Goal: Task Accomplishment & Management: Complete application form

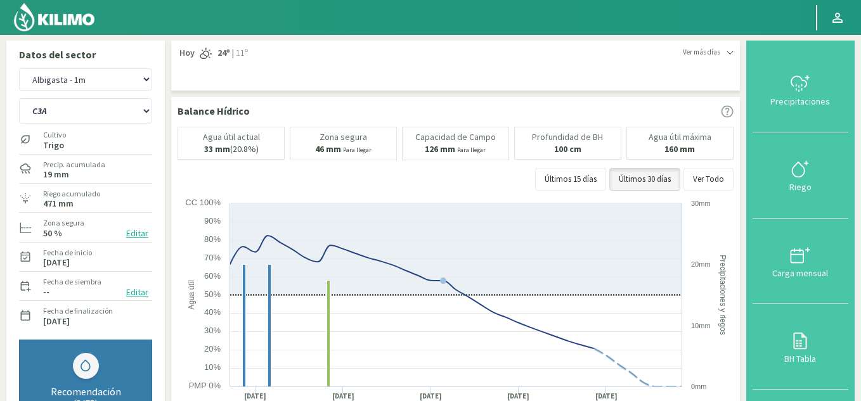
select select "3: Object"
click at [79, 80] on select "Albigasta - 1m Albigasta - 2m" at bounding box center [85, 79] width 133 height 22
click at [75, 23] on img at bounding box center [54, 17] width 83 height 30
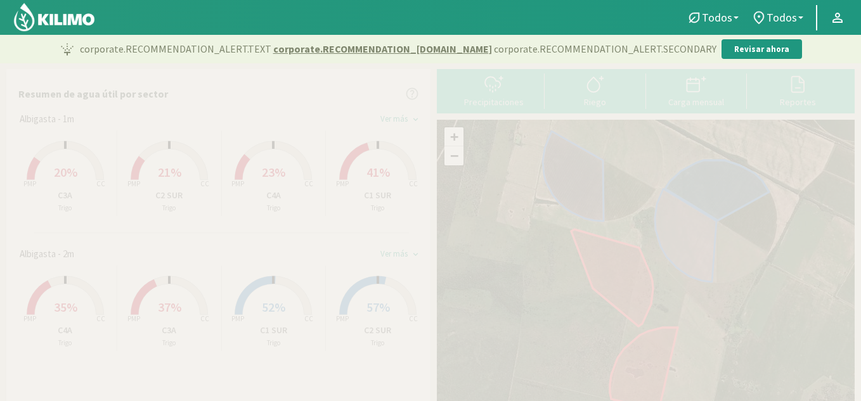
click at [401, 251] on div "Ver más" at bounding box center [393, 254] width 27 height 10
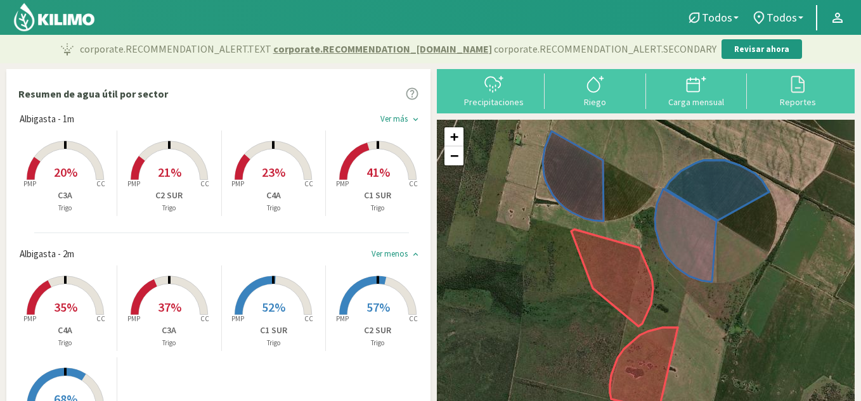
click at [395, 116] on div "Ver más" at bounding box center [393, 119] width 27 height 10
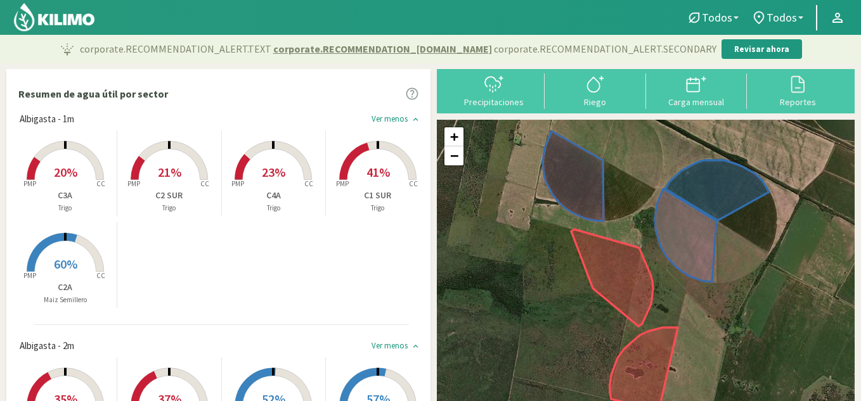
click at [79, 267] on rect at bounding box center [65, 272] width 101 height 101
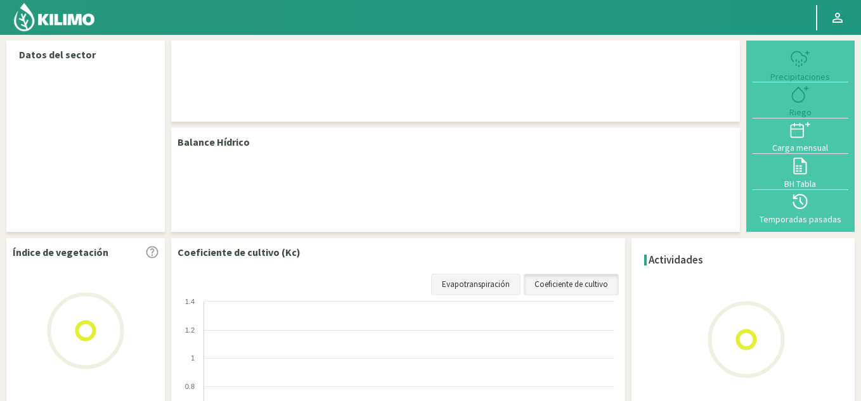
select select "1: Object"
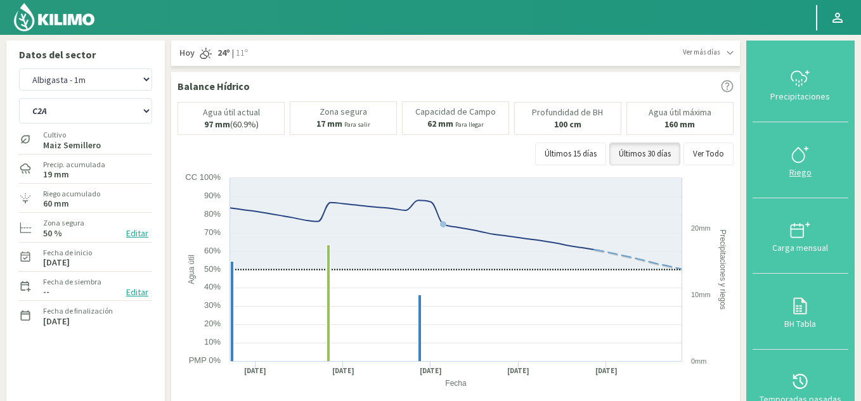
click at [800, 160] on icon at bounding box center [800, 155] width 20 height 20
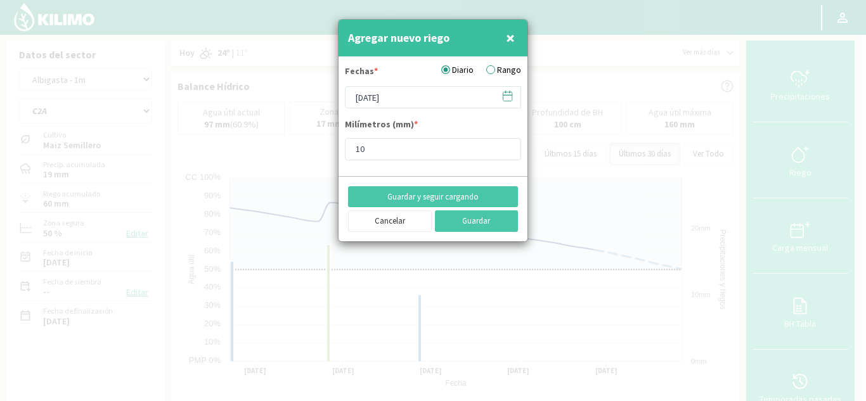
click at [509, 90] on icon at bounding box center [507, 96] width 12 height 12
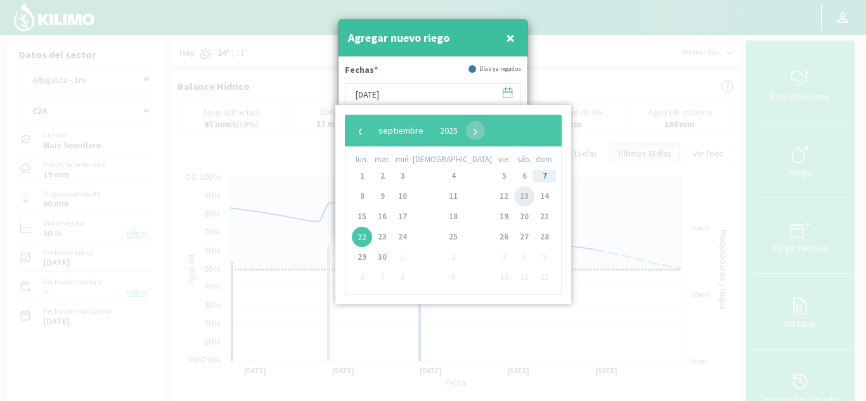
click at [514, 196] on span "13" at bounding box center [524, 196] width 20 height 20
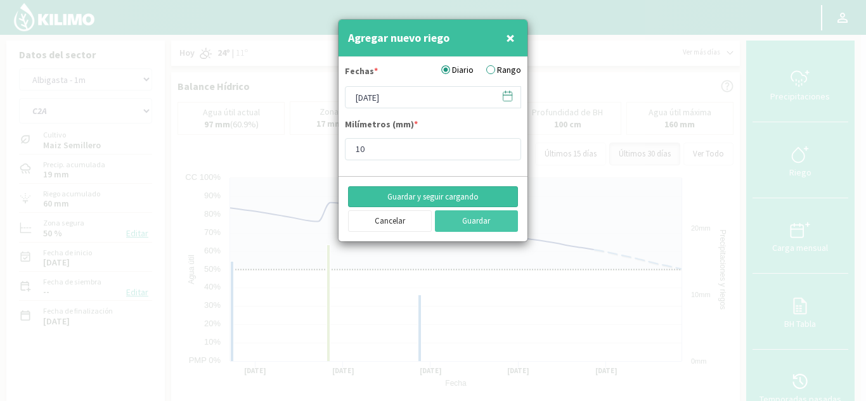
click at [446, 194] on button "Guardar y seguir cargando" at bounding box center [433, 197] width 170 height 22
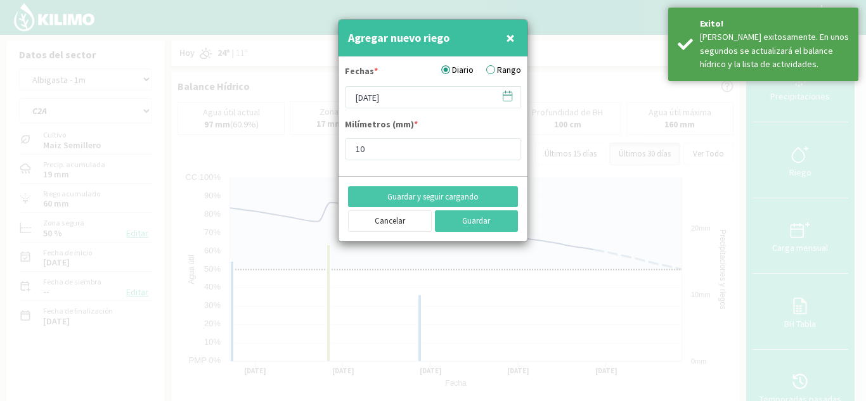
click at [506, 94] on icon at bounding box center [507, 96] width 12 height 12
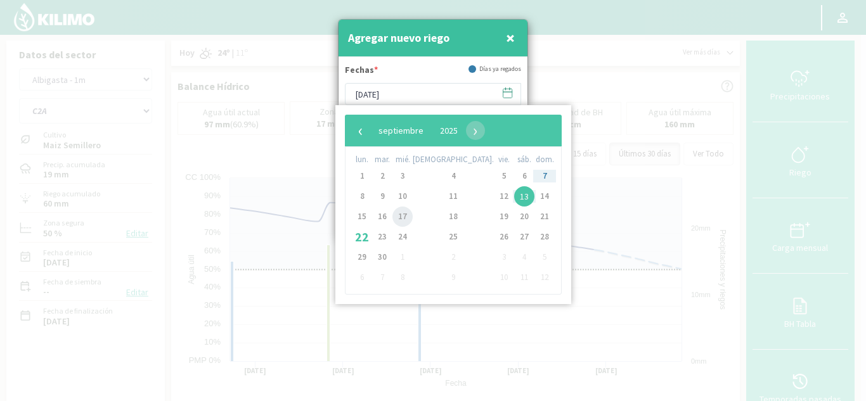
click at [404, 219] on span "17" at bounding box center [402, 217] width 20 height 20
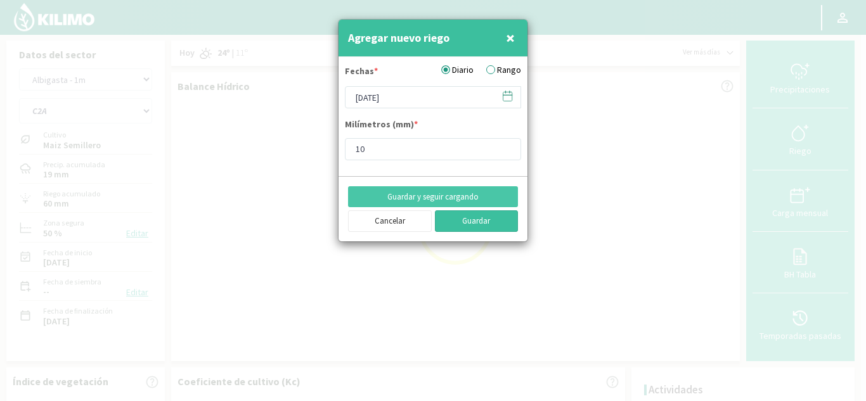
click at [465, 221] on button "Guardar" at bounding box center [477, 221] width 84 height 22
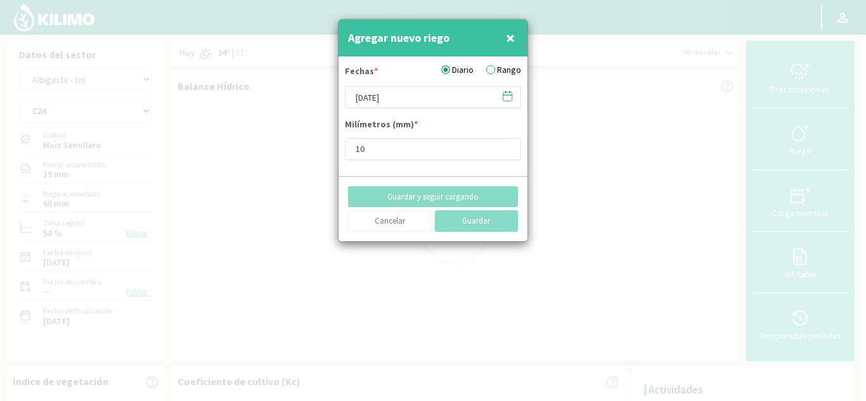
type input "[DATE]"
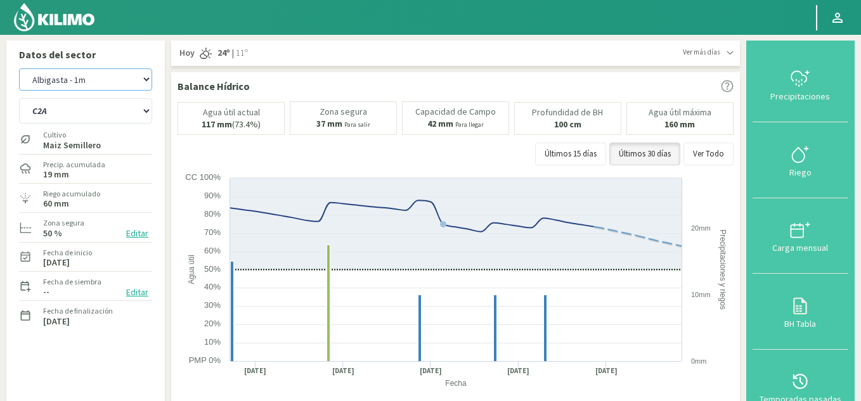
click at [77, 82] on select "Albigasta - 1m Albigasta - 2m" at bounding box center [85, 79] width 133 height 22
click at [19, 68] on select "Albigasta - 1m Albigasta - 2m" at bounding box center [85, 79] width 133 height 22
select select "3: Object"
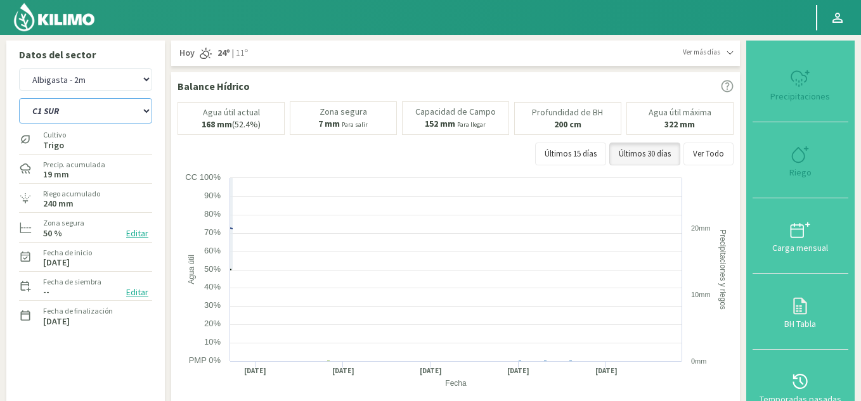
click at [75, 115] on select "C1 SUR C2A C2 SUR C3A C4A" at bounding box center [85, 110] width 133 height 25
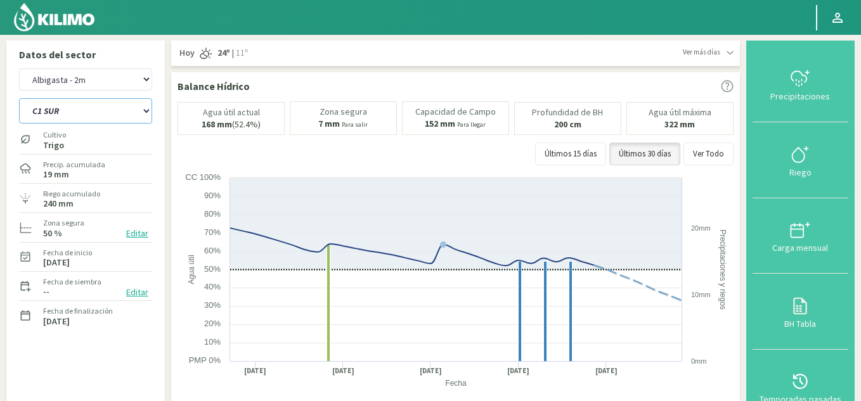
select select "6: Object"
click at [19, 98] on select "C1 SUR C2A C2 SUR C3A C4A" at bounding box center [85, 110] width 133 height 25
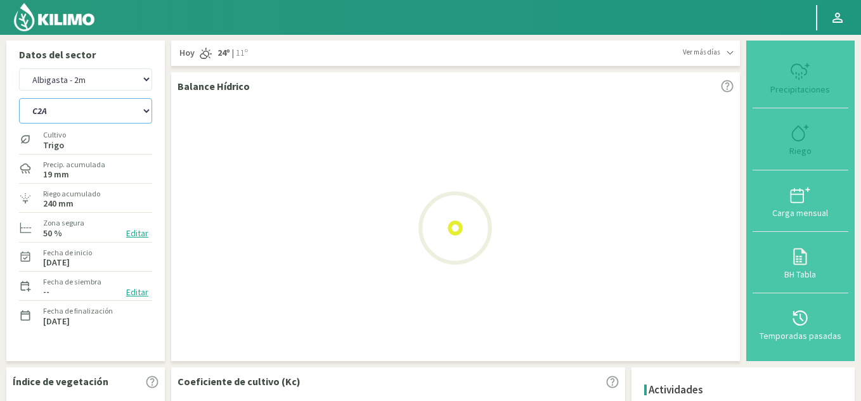
select select "5: Object"
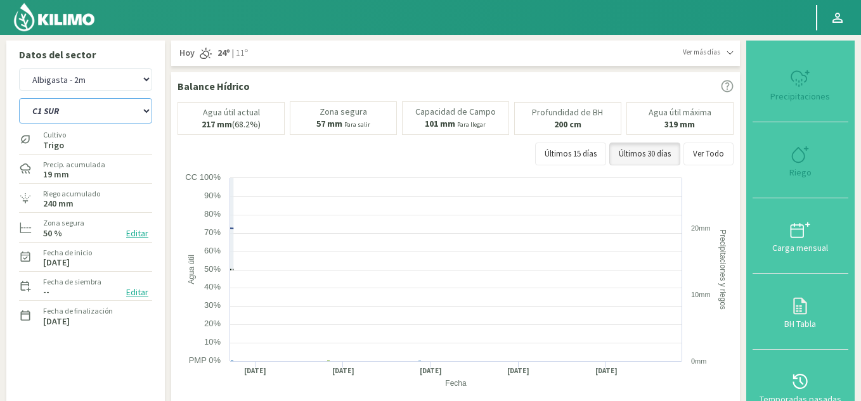
select select "11: Object"
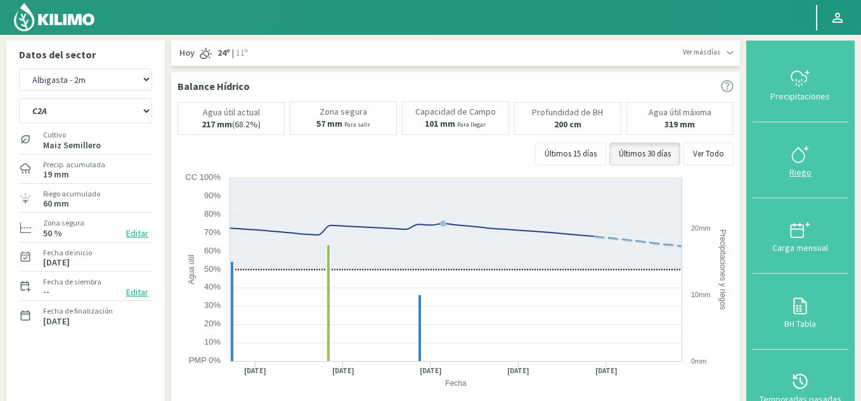
click at [802, 171] on div "Riego" at bounding box center [800, 172] width 88 height 9
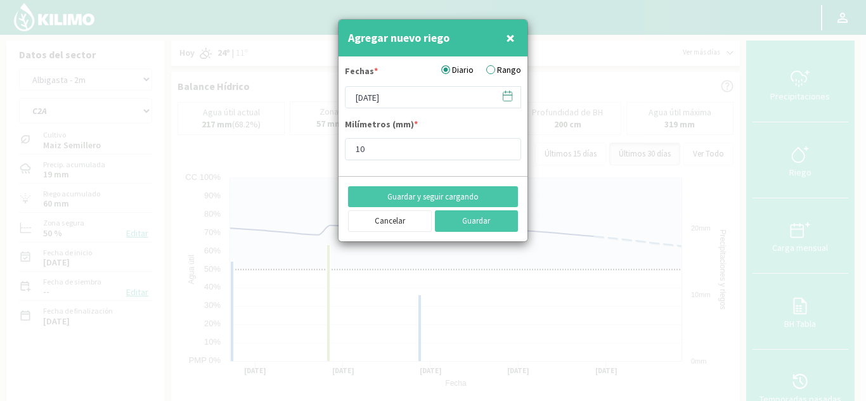
click at [506, 98] on icon at bounding box center [507, 96] width 12 height 12
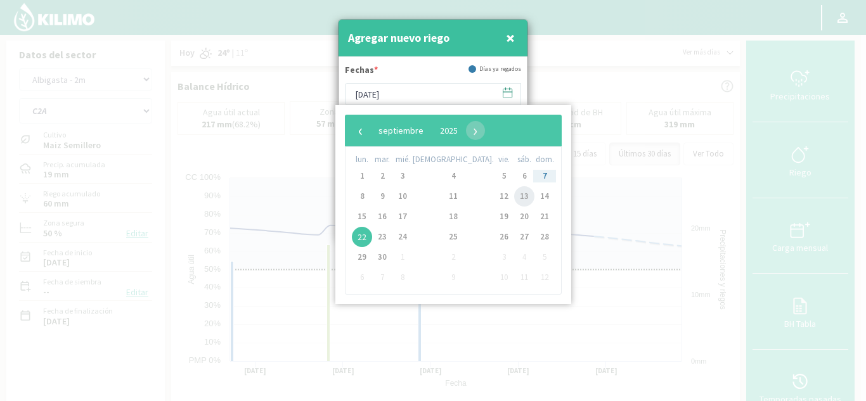
click at [514, 194] on span "13" at bounding box center [524, 196] width 20 height 20
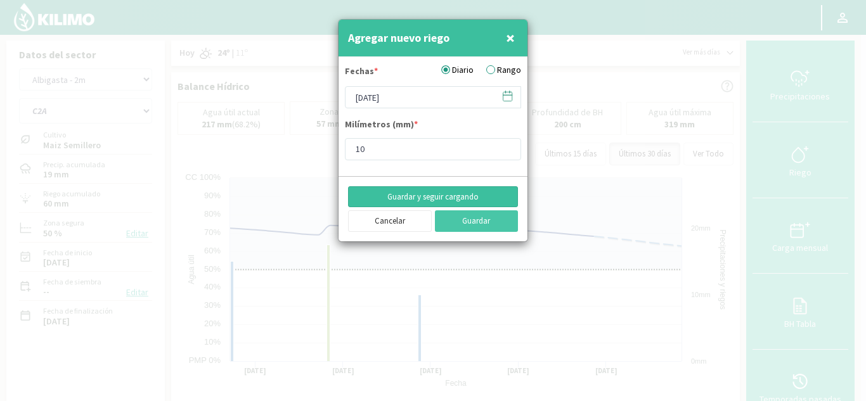
click at [467, 198] on button "Guardar y seguir cargando" at bounding box center [433, 197] width 170 height 22
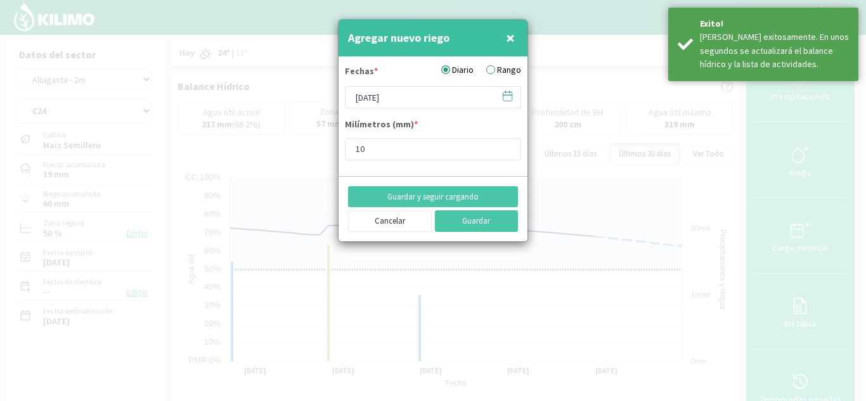
click at [507, 91] on icon at bounding box center [507, 96] width 12 height 12
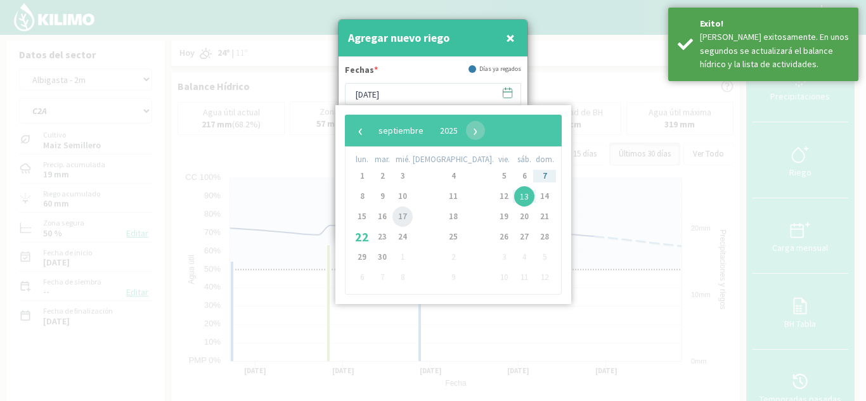
click at [407, 215] on span "17" at bounding box center [402, 217] width 20 height 20
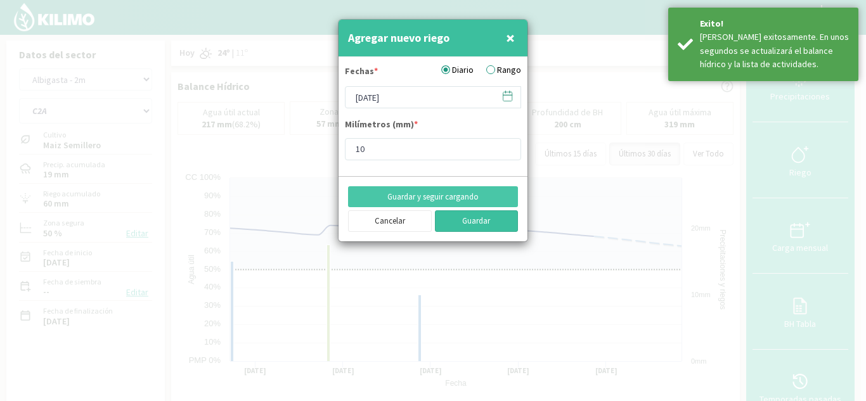
click at [471, 216] on button "Guardar" at bounding box center [477, 221] width 84 height 22
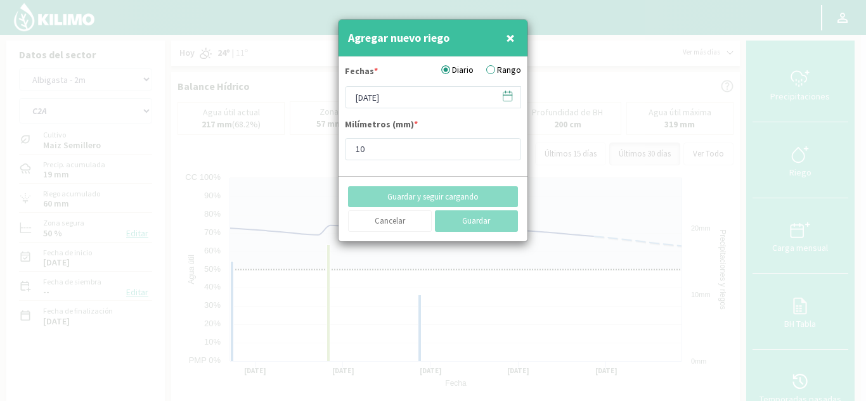
type input "[DATE]"
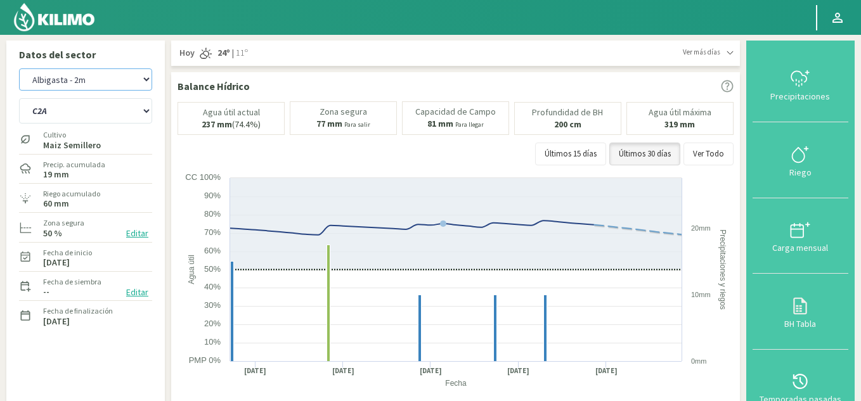
click at [90, 82] on select "Albigasta - 1m Albigasta - 2m" at bounding box center [85, 79] width 133 height 22
click at [19, 68] on select "Albigasta - 1m Albigasta - 2m" at bounding box center [85, 79] width 133 height 22
select select "6: Object"
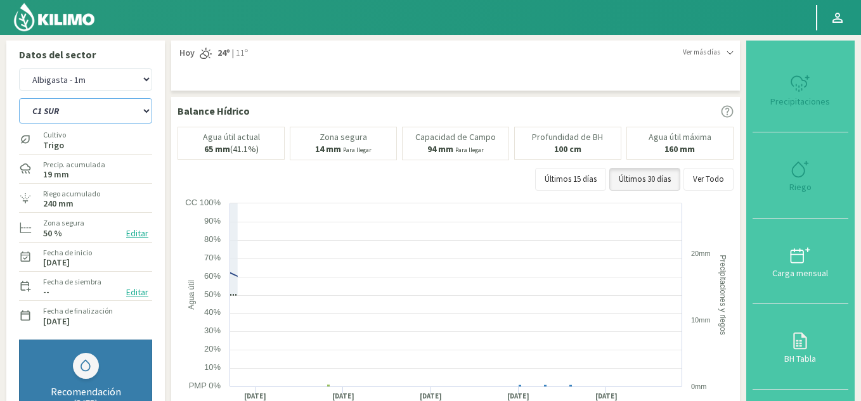
click at [75, 111] on select "C1 SUR C2A C2 SUR C3A C4A" at bounding box center [85, 110] width 133 height 25
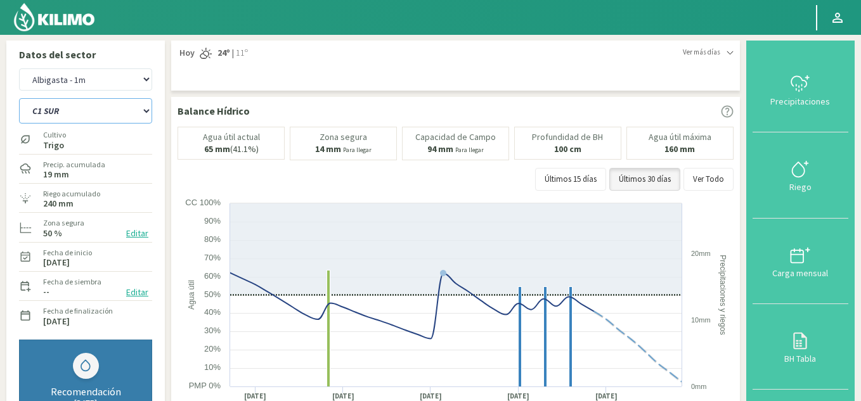
select select "17: Object"
click at [19, 98] on select "C1 SUR C2A C2 SUR C3A C4A" at bounding box center [85, 110] width 133 height 25
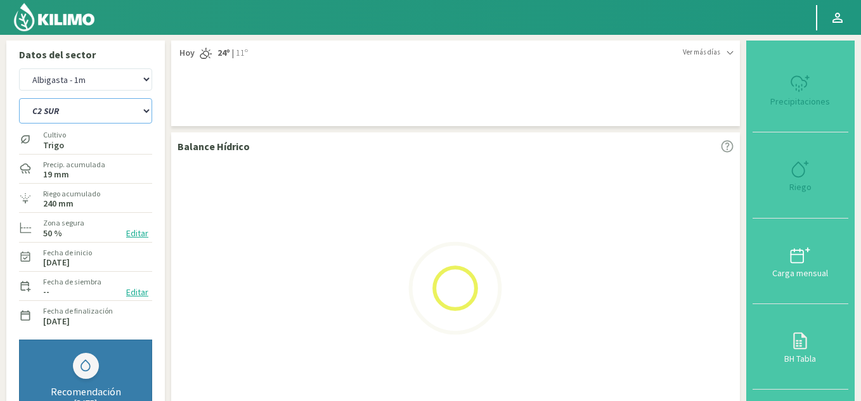
select select "8: Object"
select select "22: Object"
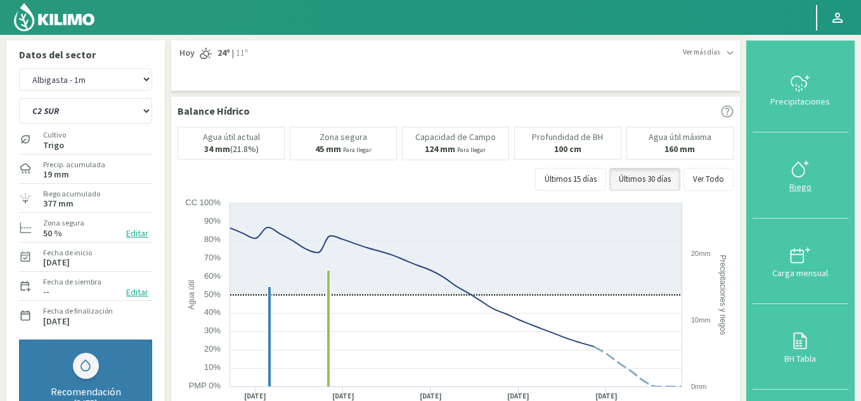
click at [796, 179] on icon at bounding box center [800, 169] width 20 height 20
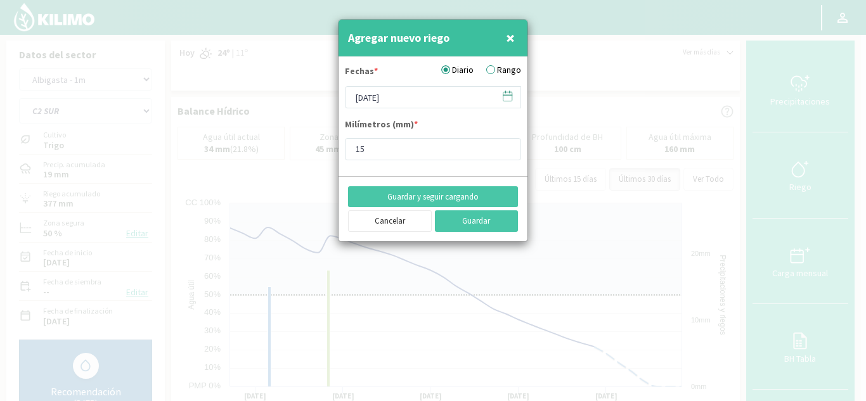
click at [505, 99] on icon at bounding box center [507, 96] width 12 height 12
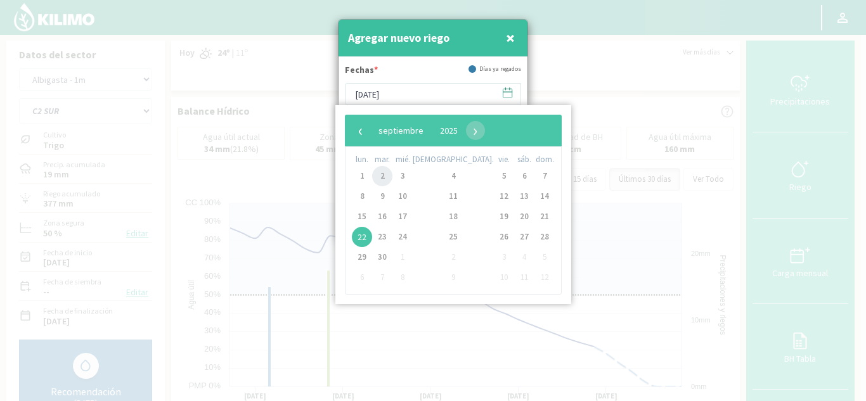
click at [385, 179] on span "2" at bounding box center [382, 176] width 20 height 20
type input "[DATE]"
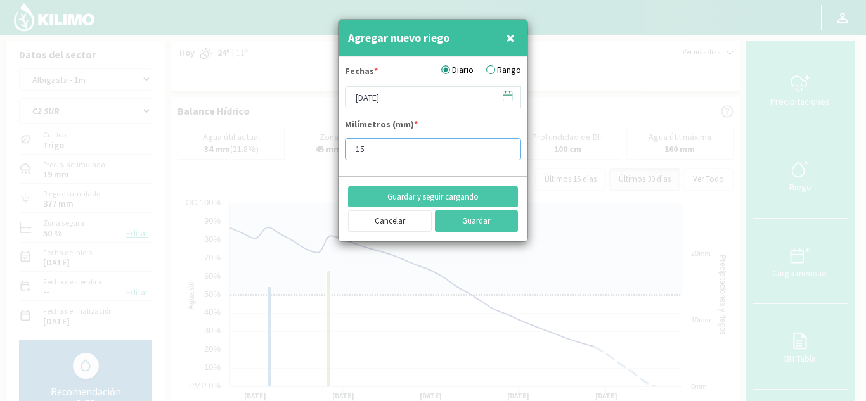
drag, startPoint x: 385, startPoint y: 148, endPoint x: 239, endPoint y: 179, distance: 149.1
click at [239, 179] on div "Agregar nuevo riego × Fechas * Diario Rango [DATE] Milímetros (mm) * 15 Guardar…" at bounding box center [433, 200] width 866 height 401
type input "20"
click at [486, 201] on button "Guardar y seguir cargando" at bounding box center [433, 197] width 170 height 22
click at [505, 95] on icon at bounding box center [507, 95] width 9 height 0
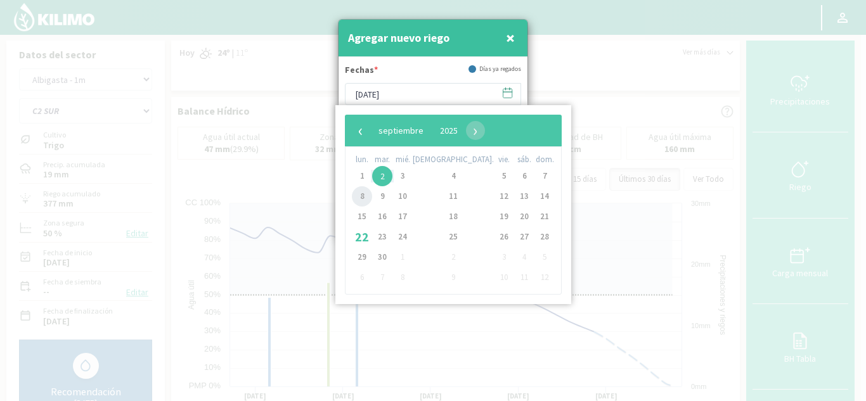
click at [366, 198] on span "8" at bounding box center [362, 196] width 20 height 20
type input "[DATE]"
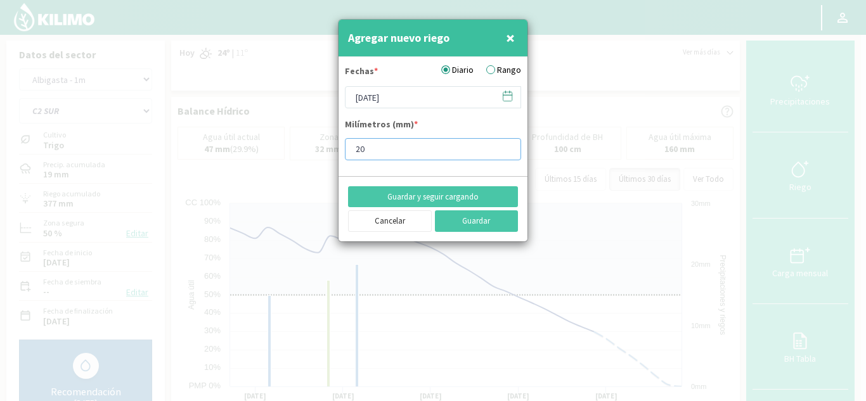
drag, startPoint x: 349, startPoint y: 158, endPoint x: 288, endPoint y: 170, distance: 61.9
click at [288, 170] on div "Agregar nuevo riego × Fechas * Diario Rango [DATE] Milímetros (mm) * 20 Guardar…" at bounding box center [433, 200] width 866 height 401
type input "5"
click at [483, 198] on button "Guardar y seguir cargando" at bounding box center [433, 197] width 170 height 22
click at [507, 96] on icon at bounding box center [507, 96] width 12 height 12
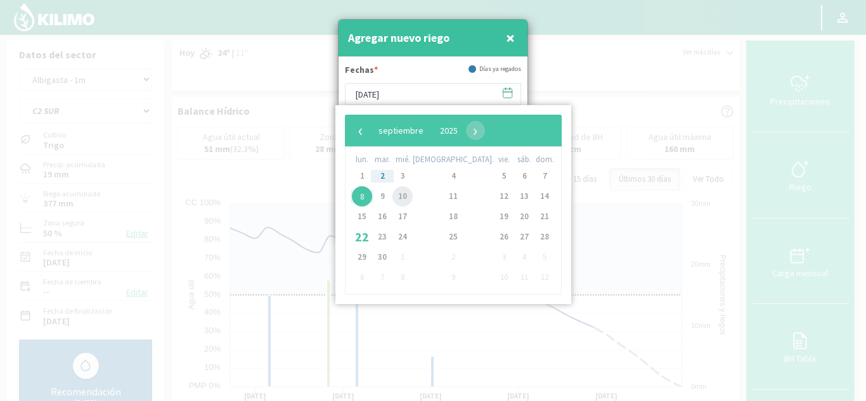
click at [409, 196] on span "10" at bounding box center [402, 196] width 20 height 20
type input "[DATE]"
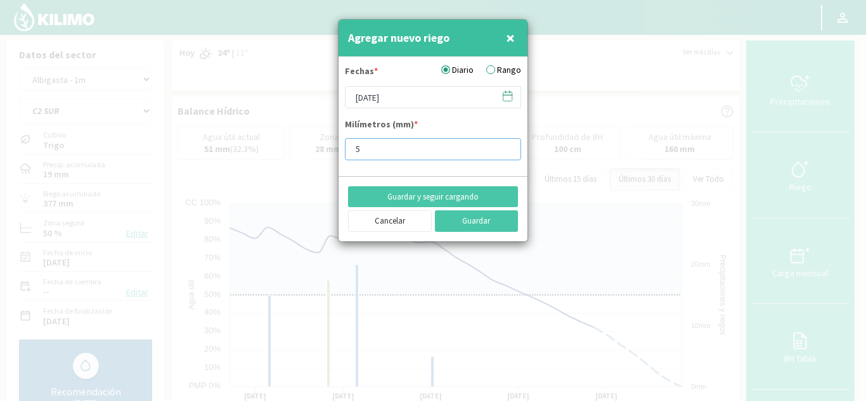
drag, startPoint x: 399, startPoint y: 146, endPoint x: 227, endPoint y: 148, distance: 171.8
click at [227, 148] on div "Agregar nuevo riego × Fechas * Diario Rango [DATE] Milímetros (mm) * 5 Guardar …" at bounding box center [433, 200] width 866 height 401
type input "20"
click at [466, 194] on button "Guardar y seguir cargando" at bounding box center [433, 197] width 170 height 22
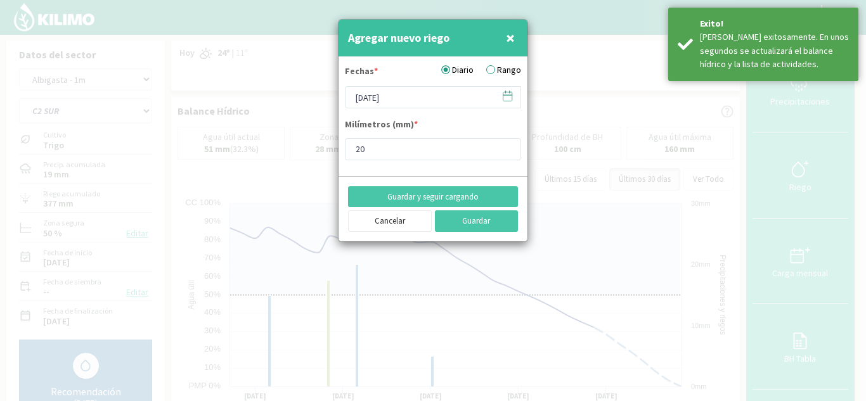
click at [503, 94] on icon at bounding box center [507, 96] width 12 height 12
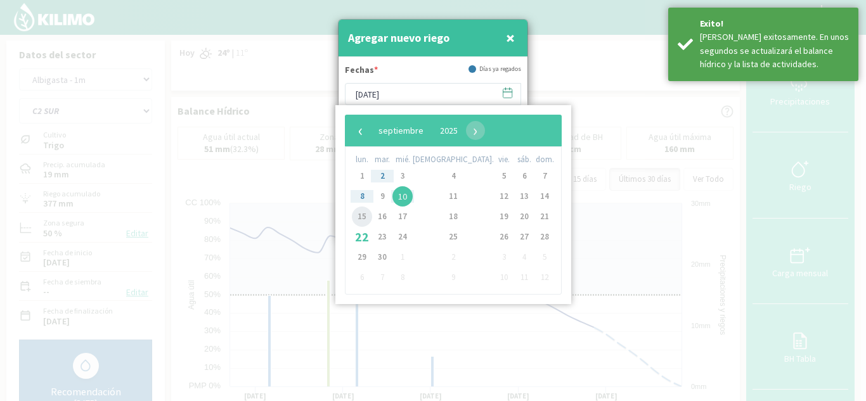
click at [366, 214] on span "15" at bounding box center [362, 217] width 20 height 20
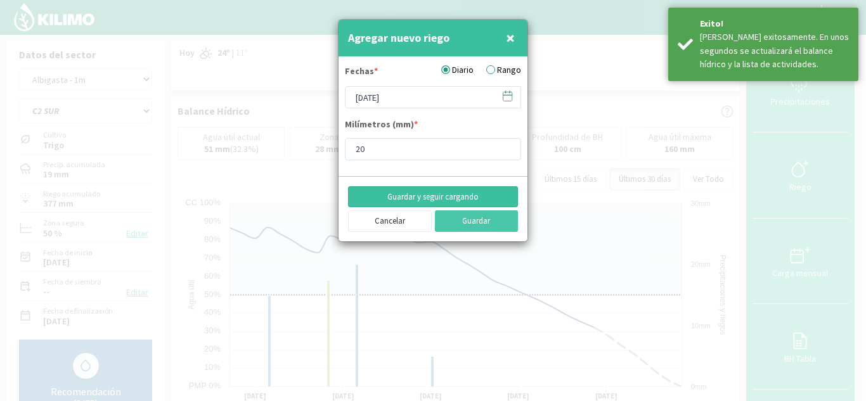
click at [468, 192] on button "Guardar y seguir cargando" at bounding box center [433, 197] width 170 height 22
click at [506, 96] on icon at bounding box center [507, 96] width 12 height 12
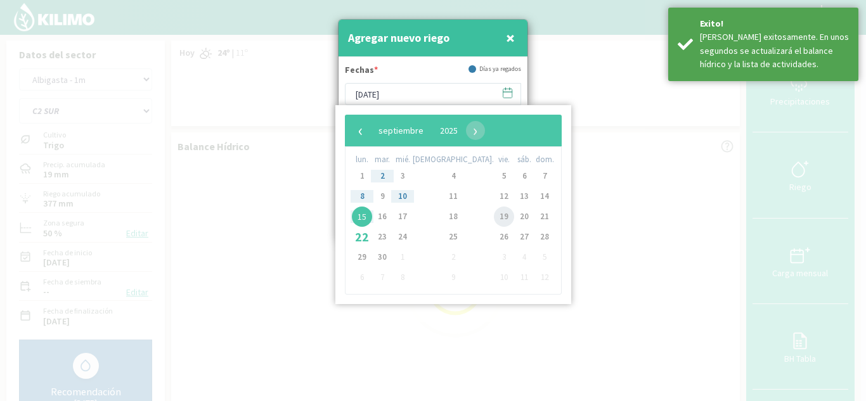
click at [494, 218] on span "19" at bounding box center [504, 217] width 20 height 20
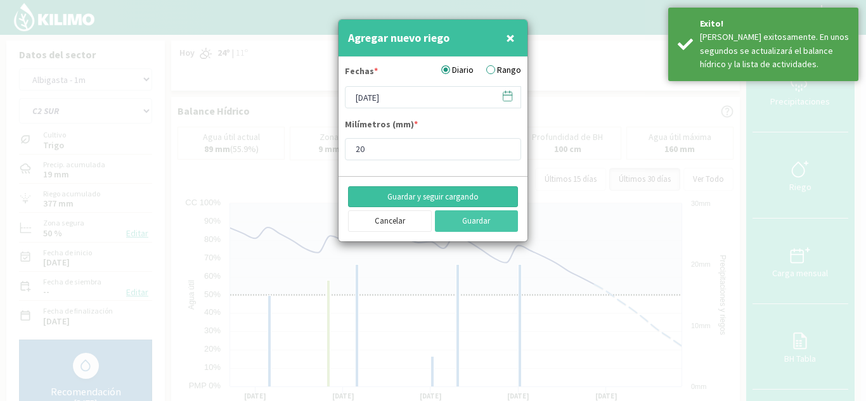
click at [459, 198] on button "Guardar y seguir cargando" at bounding box center [433, 197] width 170 height 22
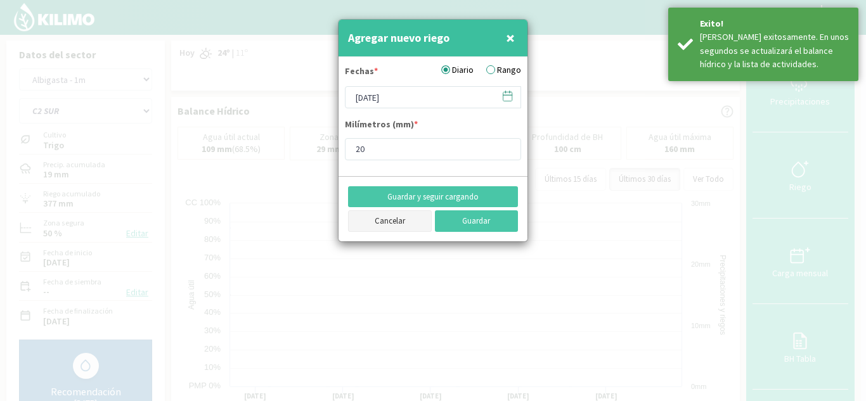
click at [394, 220] on button "Cancelar" at bounding box center [390, 221] width 84 height 22
type input "[DATE]"
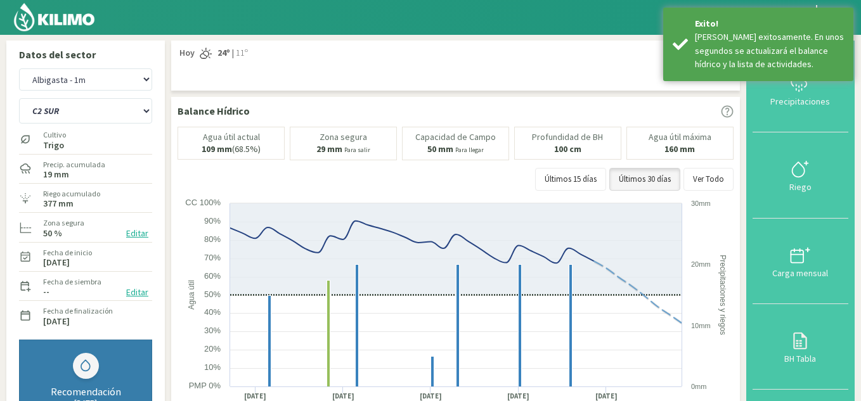
click at [99, 93] on div "Albigasta - 1m Albigasta - 2m" at bounding box center [85, 79] width 133 height 29
click at [94, 84] on select "Albigasta - 1m Albigasta - 2m" at bounding box center [85, 79] width 133 height 22
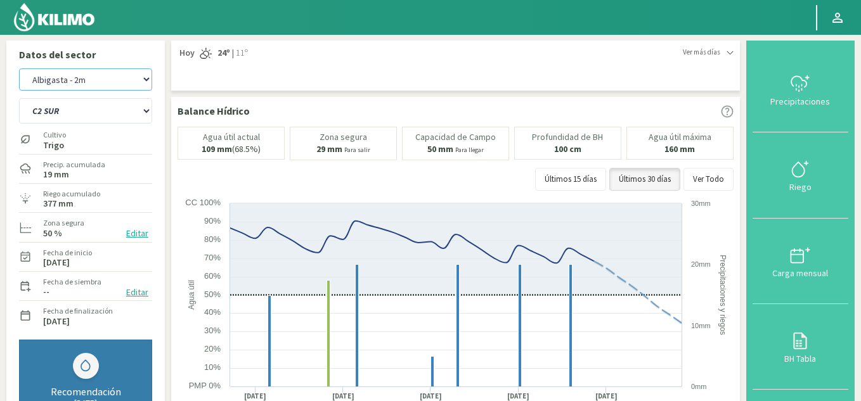
click at [19, 68] on select "Albigasta - 1m Albigasta - 2m" at bounding box center [85, 79] width 133 height 22
select select "11: Object"
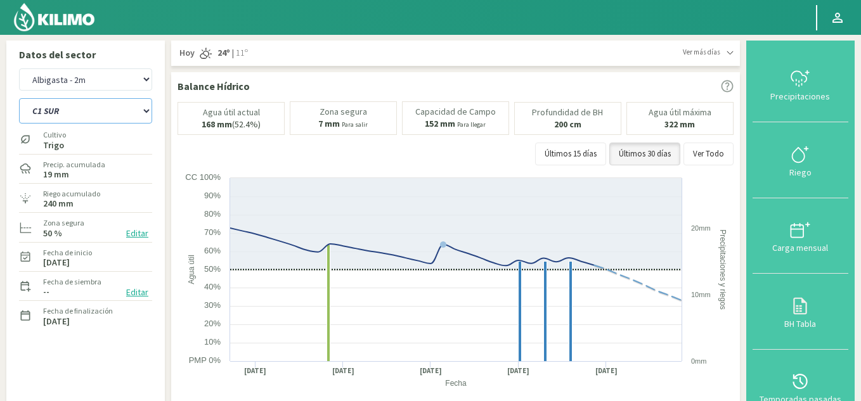
click at [77, 110] on select "C1 SUR C2A C2 SUR C3A C4A" at bounding box center [85, 110] width 133 height 25
select select "27: Object"
click at [19, 98] on select "C1 SUR C2A C2 SUR C3A C4A" at bounding box center [85, 110] width 133 height 25
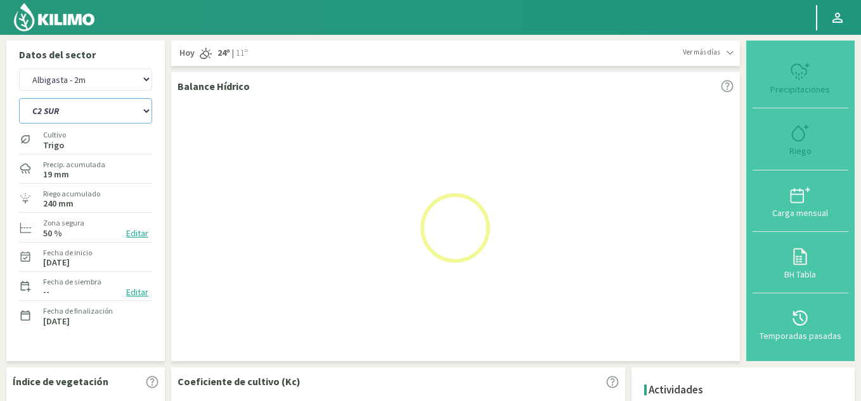
select select "13: Object"
select select "32: Object"
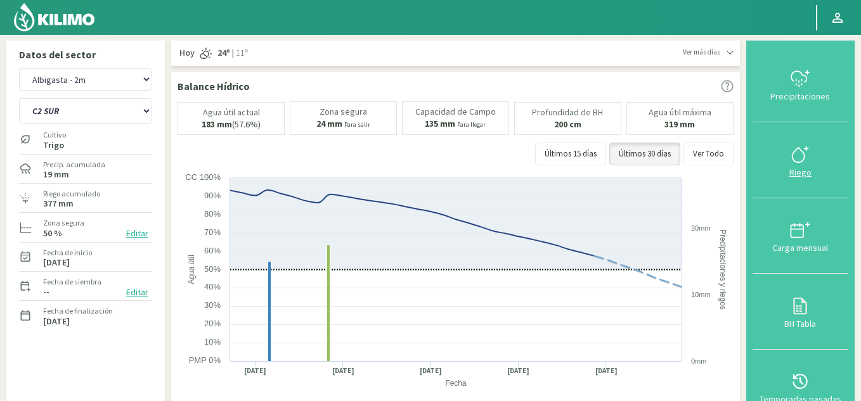
click at [807, 172] on div "Riego" at bounding box center [800, 172] width 88 height 9
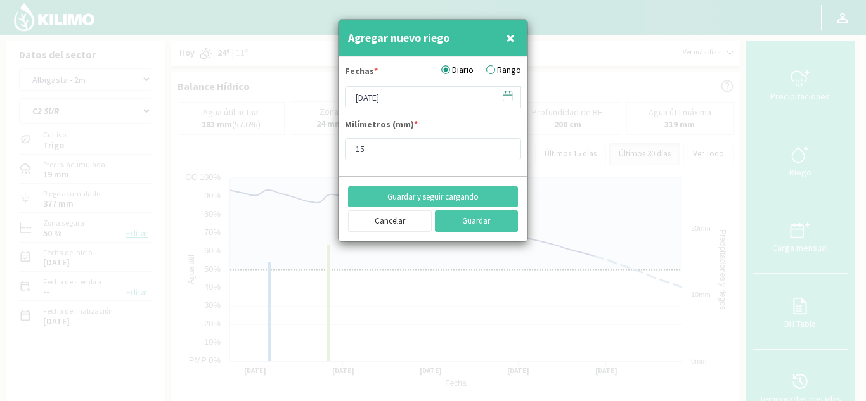
click at [503, 94] on icon at bounding box center [507, 96] width 12 height 12
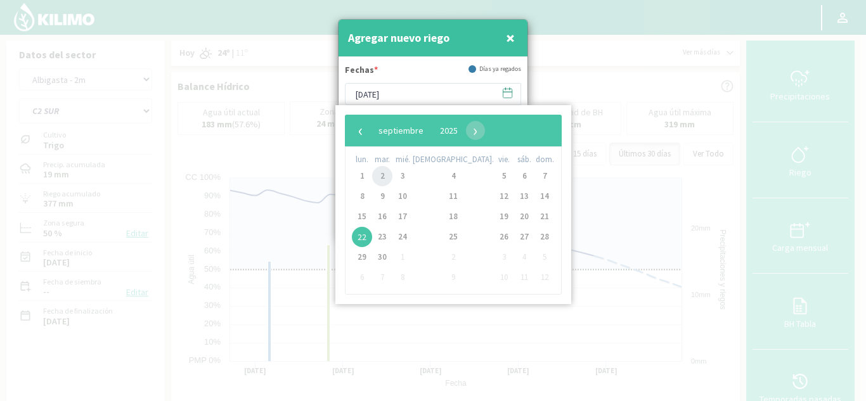
click at [385, 176] on span "2" at bounding box center [382, 176] width 20 height 20
type input "[DATE]"
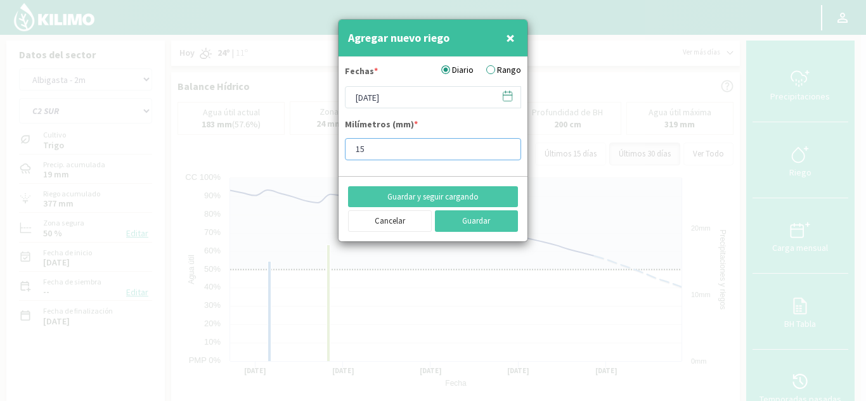
drag, startPoint x: 272, startPoint y: 152, endPoint x: 259, endPoint y: 146, distance: 13.9
click at [259, 146] on div "Agregar nuevo riego × Fechas * Diario Rango [DATE] Milímetros (mm) * 15 Guardar…" at bounding box center [433, 200] width 866 height 401
type input "20"
click at [465, 200] on button "Guardar y seguir cargando" at bounding box center [433, 197] width 170 height 22
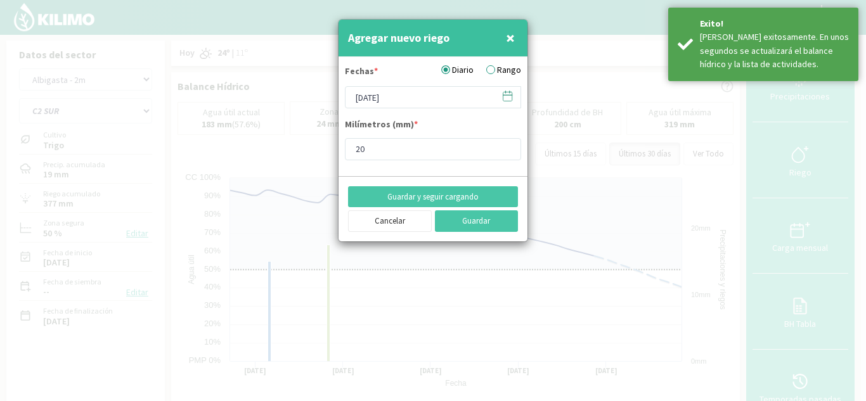
click at [506, 98] on icon at bounding box center [507, 96] width 12 height 12
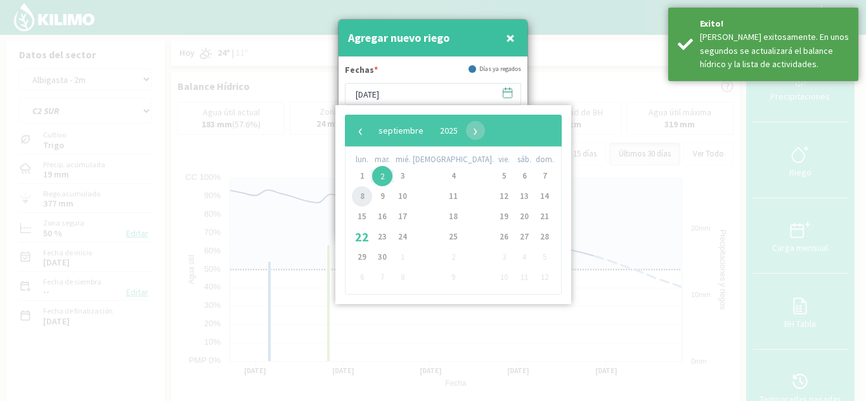
click at [363, 195] on span "8" at bounding box center [362, 196] width 20 height 20
type input "[DATE]"
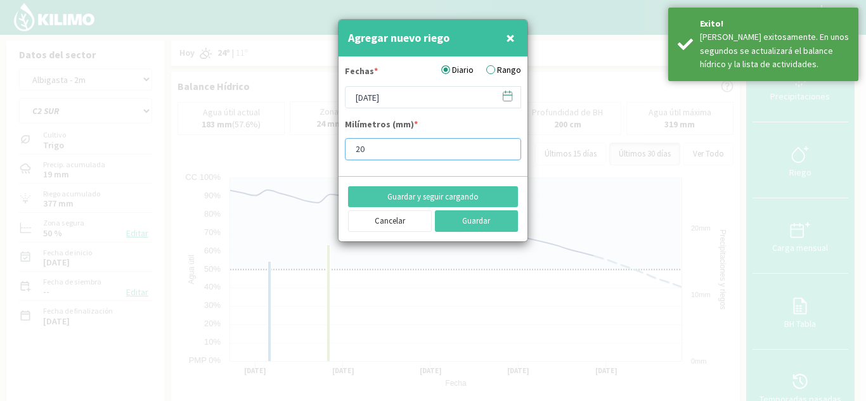
drag, startPoint x: 360, startPoint y: 151, endPoint x: 241, endPoint y: 160, distance: 119.5
click at [241, 160] on div "Agregar nuevo riego × Fechas * Diario Rango [DATE] Milímetros (mm) * 20 Guardar…" at bounding box center [433, 200] width 866 height 401
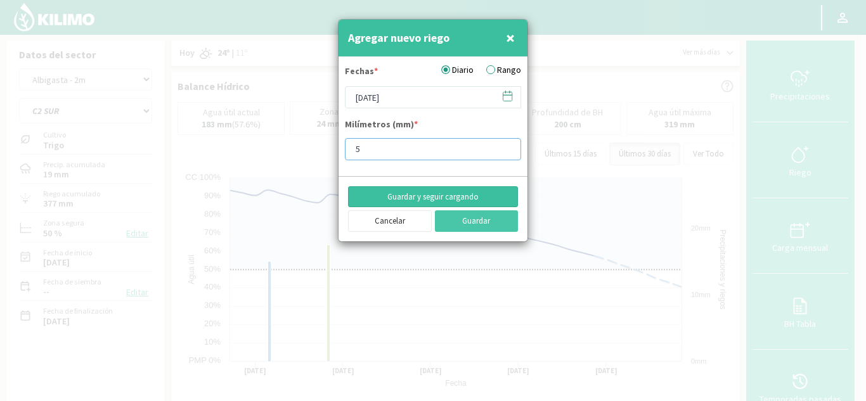
type input "5"
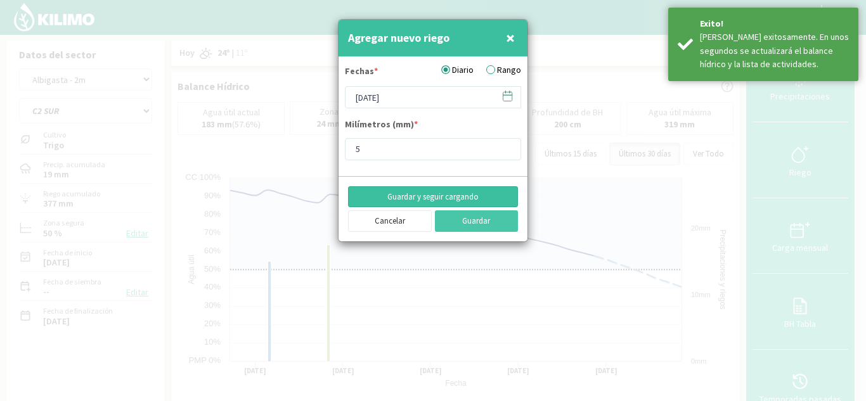
click at [411, 195] on button "Guardar y seguir cargando" at bounding box center [433, 197] width 170 height 22
click at [508, 95] on icon at bounding box center [507, 95] width 9 height 0
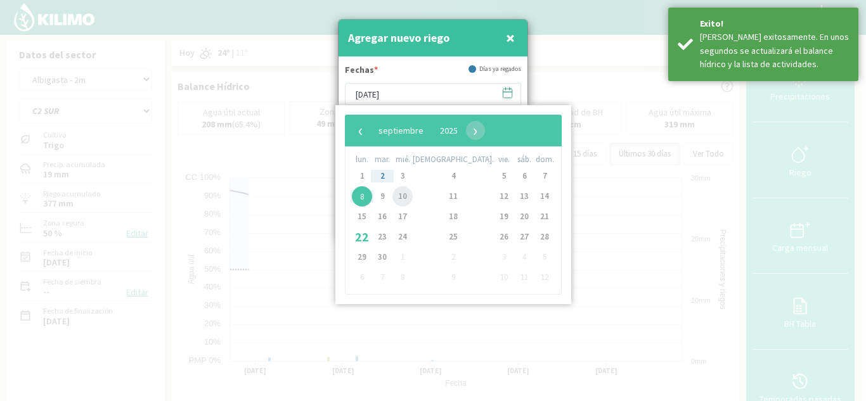
click at [411, 198] on span "10" at bounding box center [402, 196] width 20 height 20
type input "[DATE]"
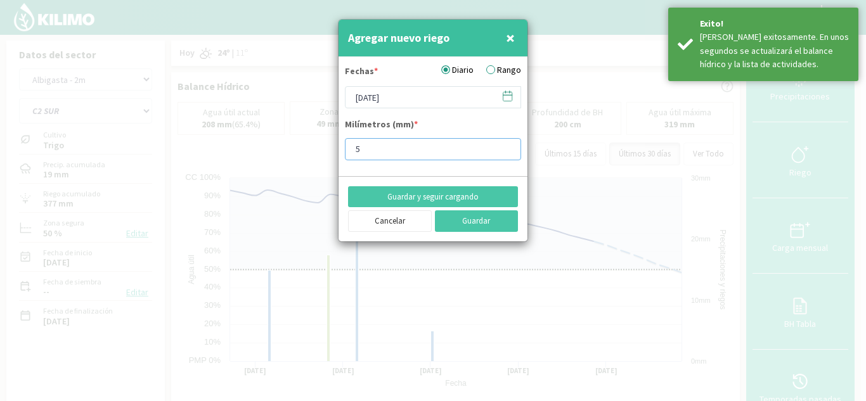
drag, startPoint x: 326, startPoint y: 151, endPoint x: 252, endPoint y: 160, distance: 74.6
click at [252, 160] on div "Agregar nuevo riego × Fechas * Diario Rango [DATE] Milímetros (mm) * 5 Guardar …" at bounding box center [433, 200] width 866 height 401
type input "20"
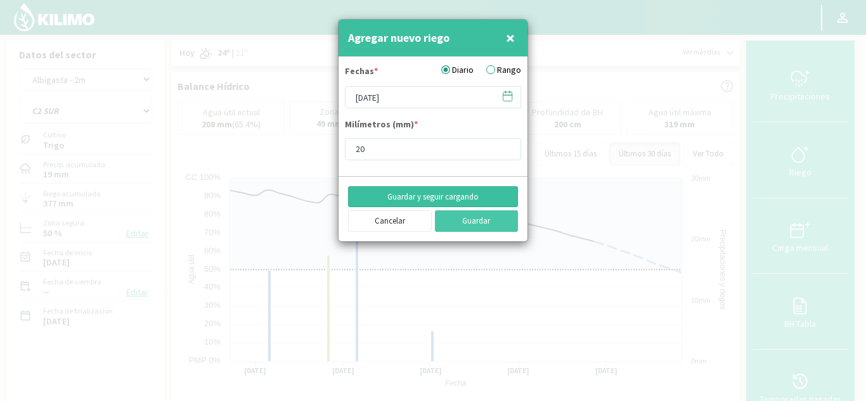
click at [471, 196] on button "Guardar y seguir cargando" at bounding box center [433, 197] width 170 height 22
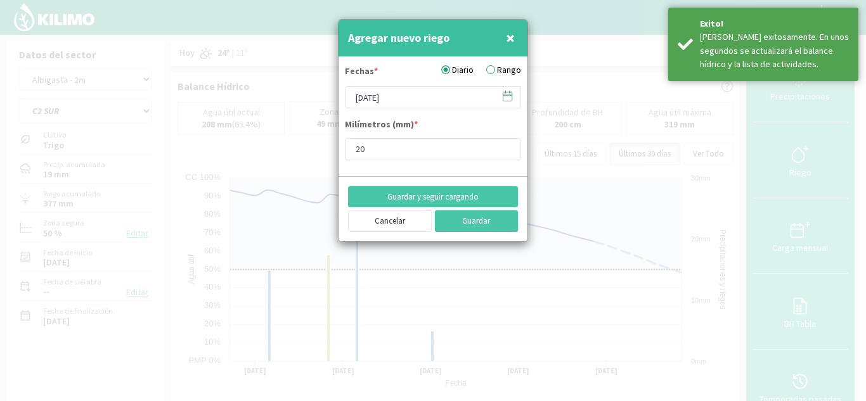
click at [508, 96] on icon at bounding box center [507, 96] width 12 height 12
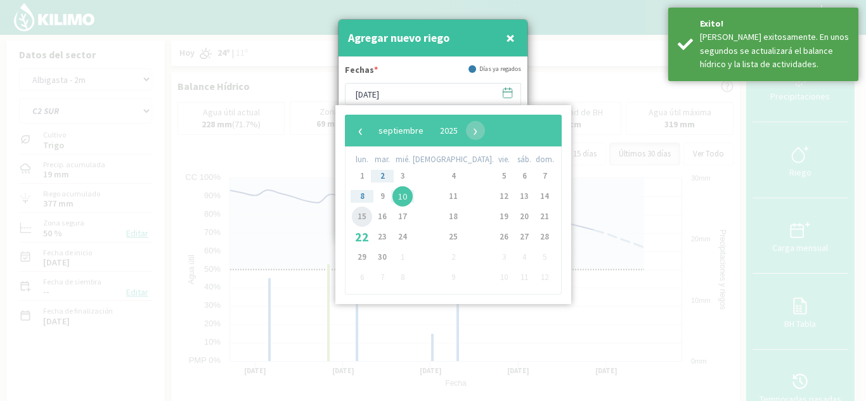
click at [366, 219] on span "15" at bounding box center [362, 217] width 20 height 20
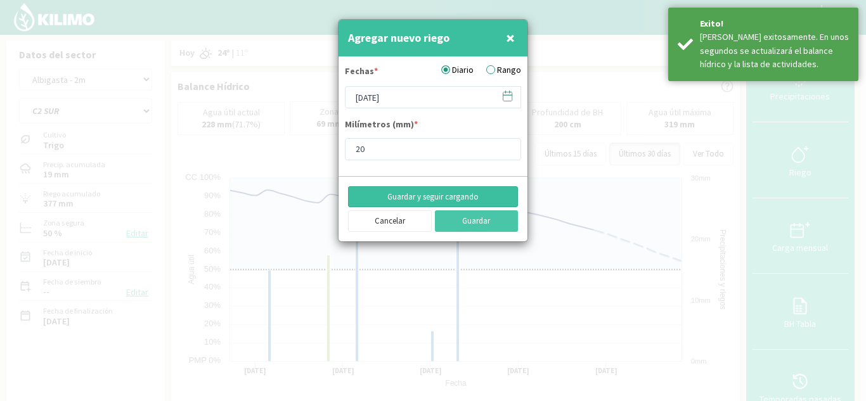
click at [454, 193] on button "Guardar y seguir cargando" at bounding box center [433, 197] width 170 height 22
click at [505, 98] on icon at bounding box center [507, 96] width 12 height 12
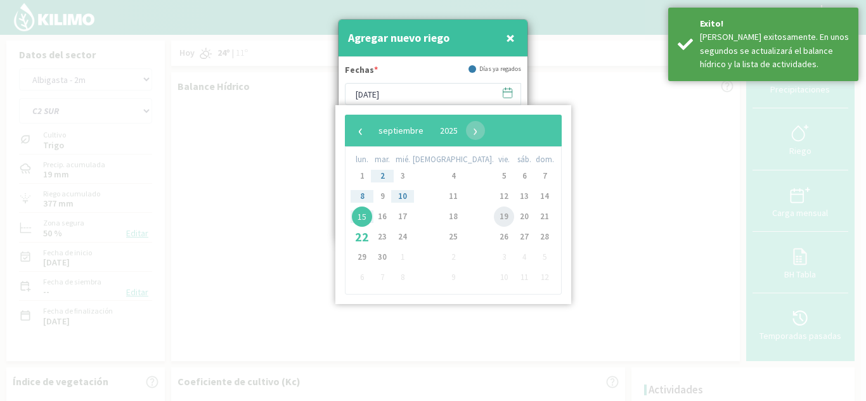
click at [494, 218] on span "19" at bounding box center [504, 217] width 20 height 20
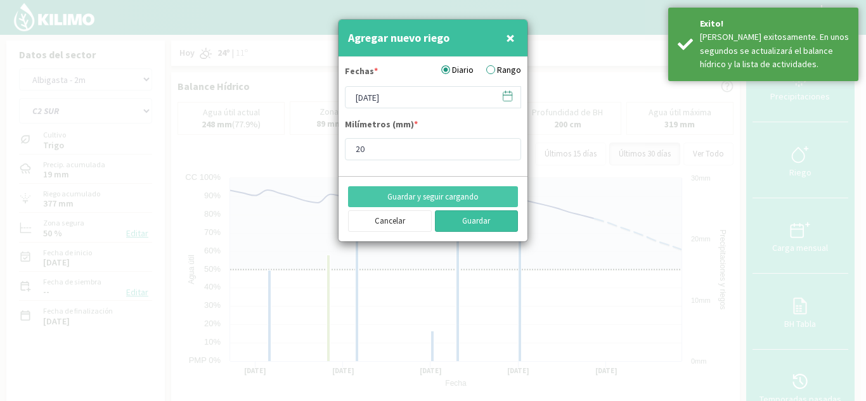
click at [467, 220] on button "Guardar" at bounding box center [477, 221] width 84 height 22
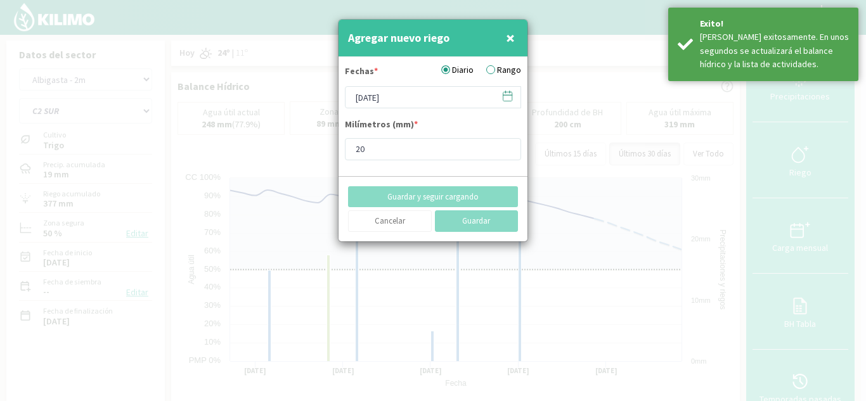
type input "[DATE]"
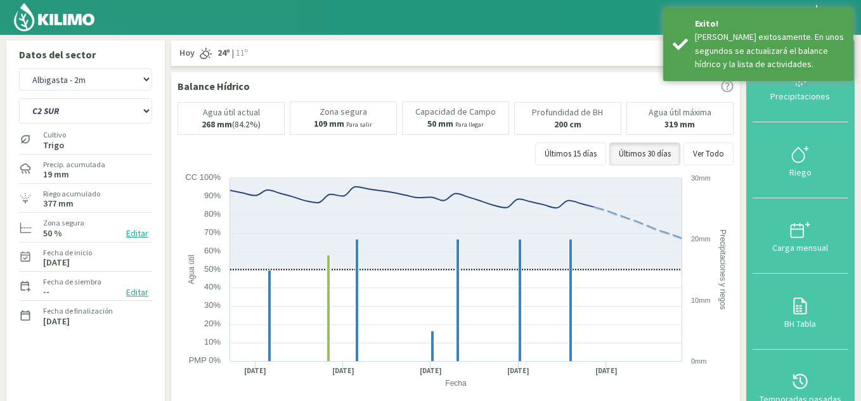
click at [80, 25] on img at bounding box center [54, 17] width 83 height 30
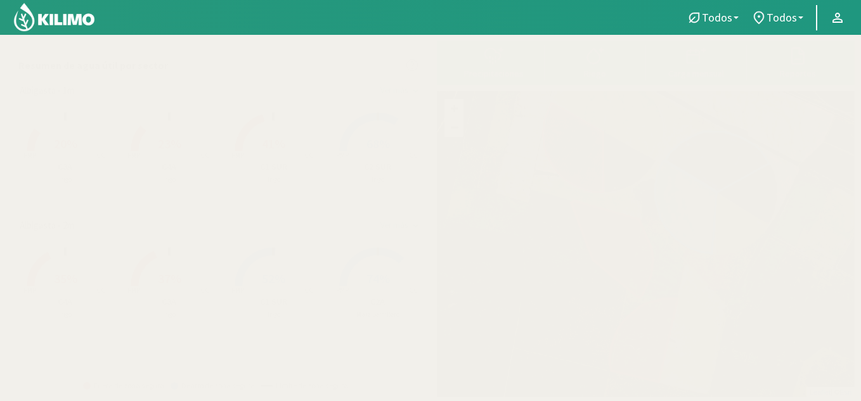
click at [178, 266] on rect at bounding box center [169, 287] width 101 height 101
select select "1: Object"
select select "3: Object"
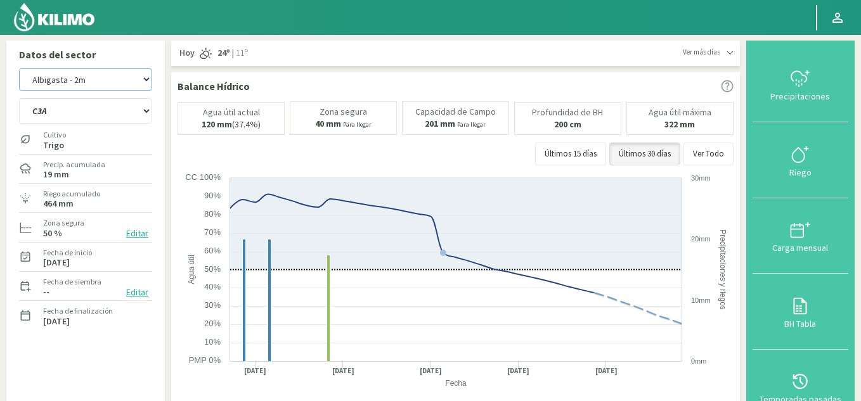
click at [98, 82] on select "Albigasta - 1m Albigasta - 2m" at bounding box center [85, 79] width 133 height 22
click at [19, 68] on select "Albigasta - 1m Albigasta - 2m" at bounding box center [85, 79] width 133 height 22
select select "2: Object"
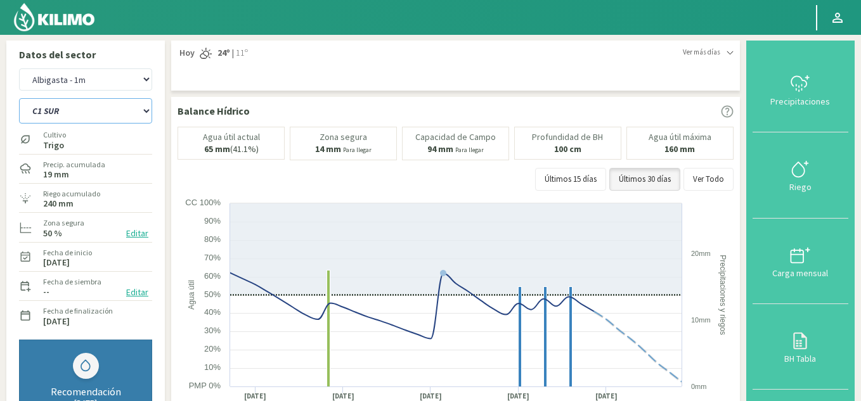
click at [70, 109] on select "C1 SUR C2A C2 SUR C3A C4A" at bounding box center [85, 110] width 133 height 25
select select "8: Object"
click at [19, 98] on select "C1 SUR C2A C2 SUR C3A C4A" at bounding box center [85, 110] width 133 height 25
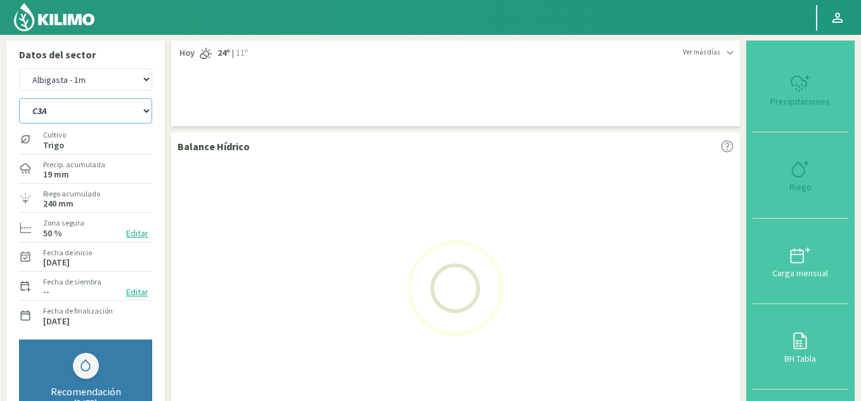
select select "4: Object"
select select "13: Object"
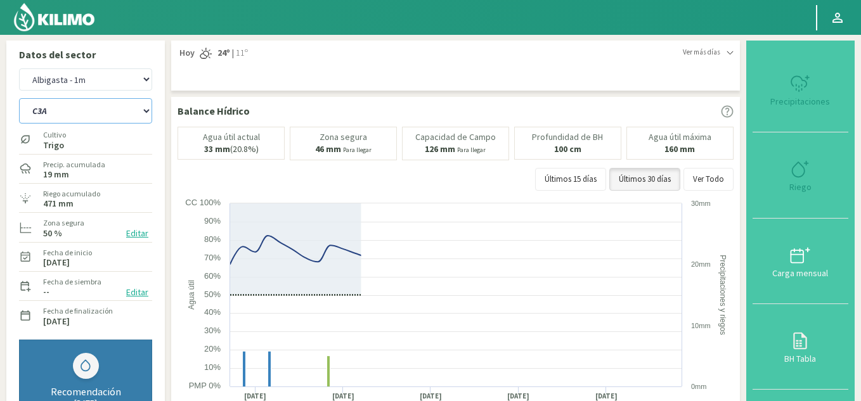
type input "20"
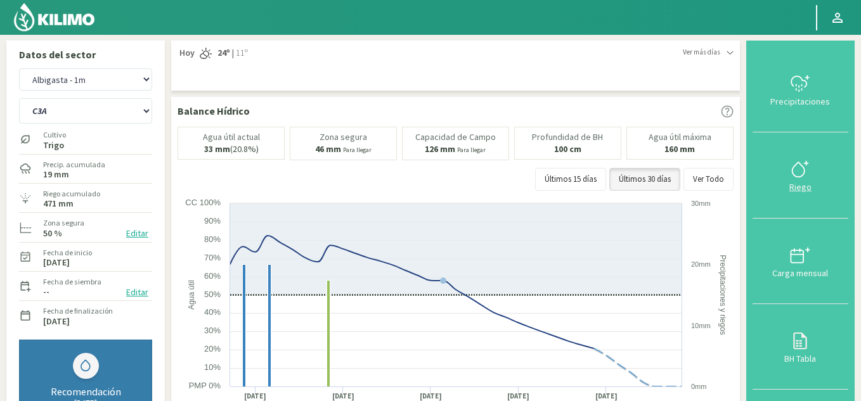
click at [810, 183] on div "Riego" at bounding box center [800, 187] width 88 height 9
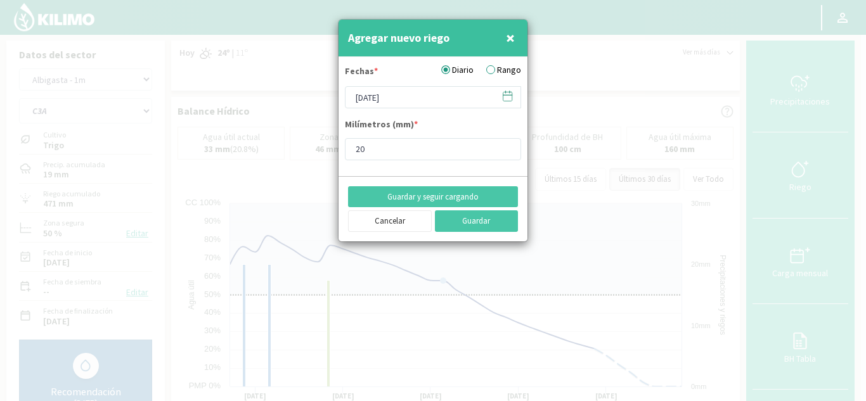
click at [508, 96] on icon at bounding box center [507, 96] width 12 height 12
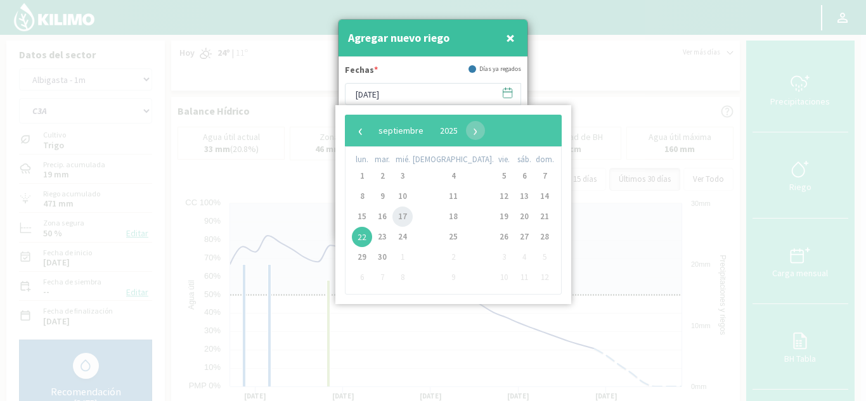
click at [411, 217] on span "17" at bounding box center [402, 217] width 20 height 20
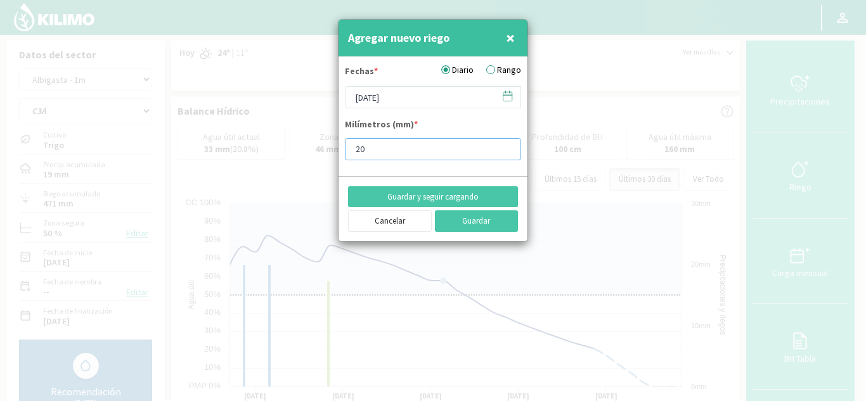
click at [388, 146] on input "20" at bounding box center [433, 149] width 176 height 22
click at [479, 224] on button "Guardar" at bounding box center [477, 221] width 84 height 22
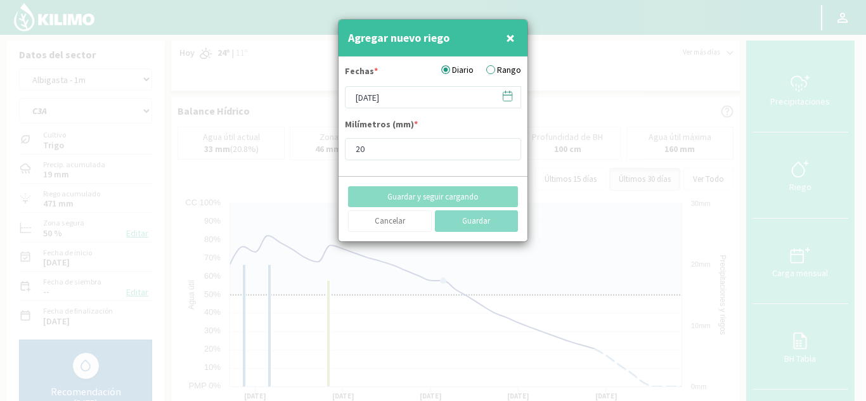
type input "[DATE]"
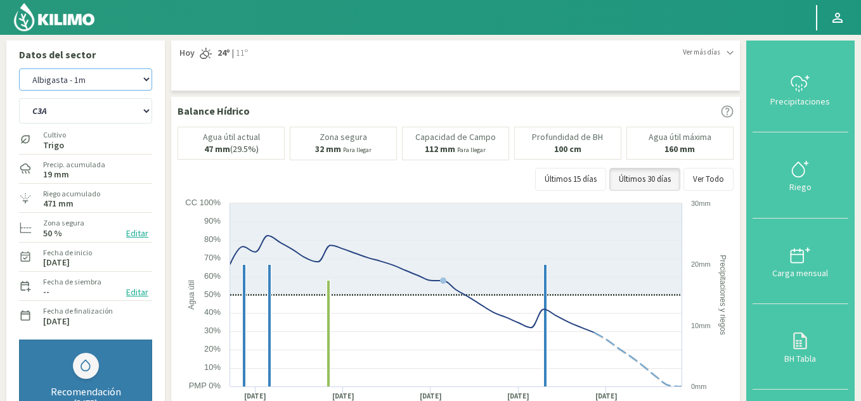
click at [115, 86] on select "Albigasta - 1m Albigasta - 2m" at bounding box center [85, 79] width 133 height 22
click at [19, 68] on select "Albigasta - 1m Albigasta - 2m" at bounding box center [85, 79] width 133 height 22
select select "7: Object"
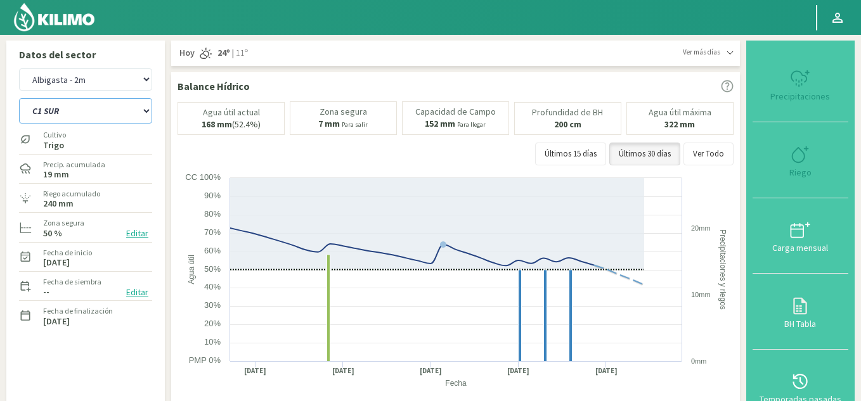
click at [121, 111] on select "C1 SUR C2A C2 SUR C3A C4A" at bounding box center [85, 110] width 133 height 25
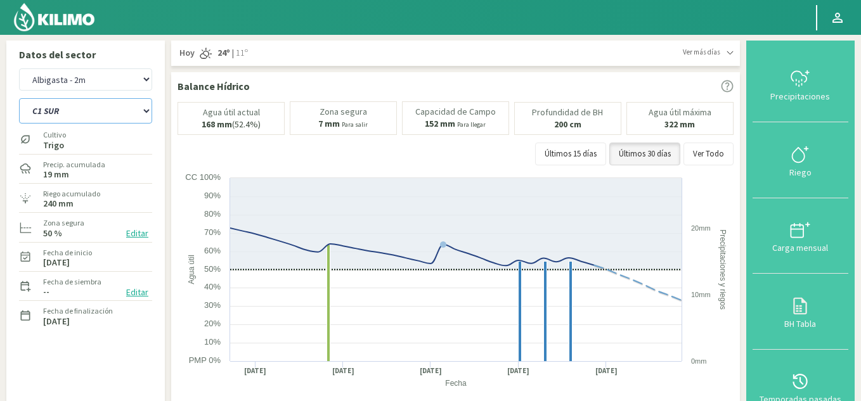
select select "18: Object"
click at [19, 98] on select "C1 SUR C2A C2 SUR C3A C4A" at bounding box center [85, 110] width 133 height 25
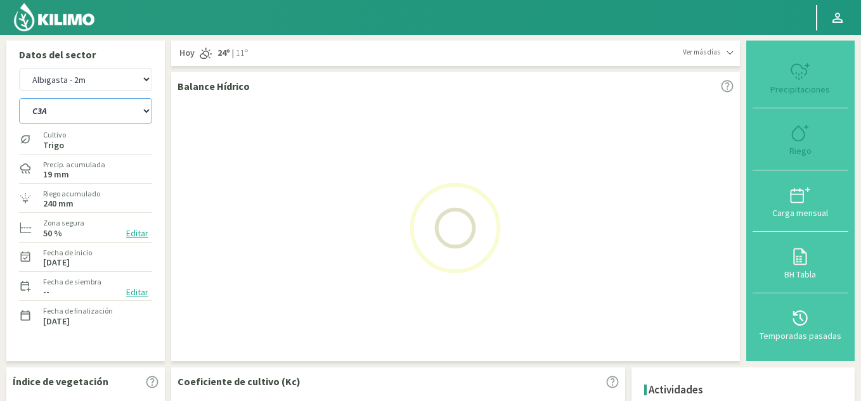
select select "9: Object"
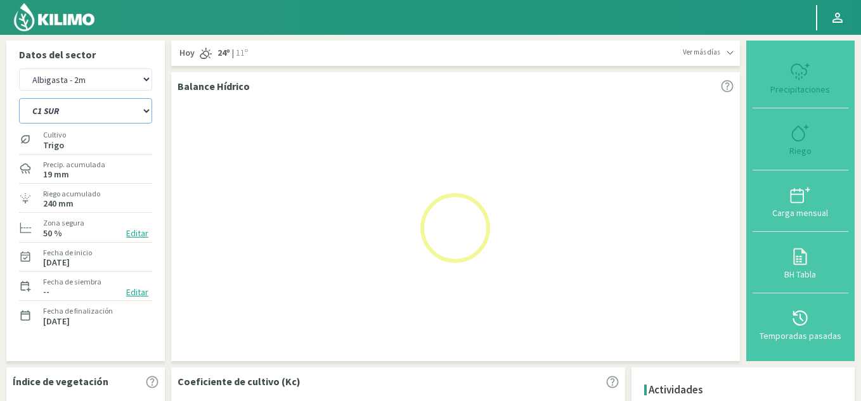
select select "23: Object"
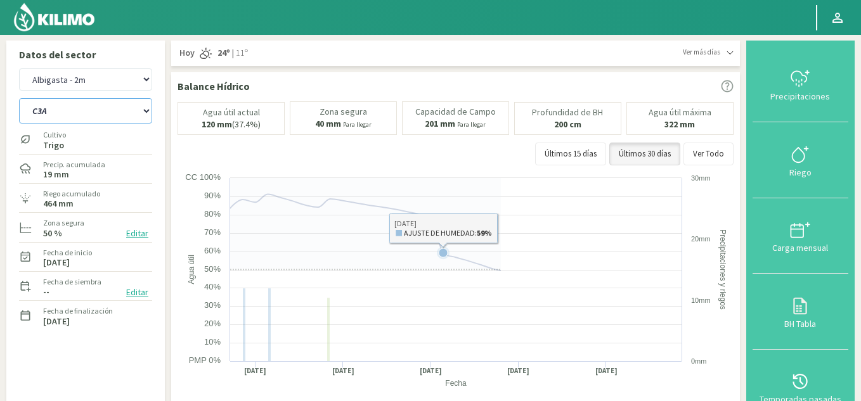
type input "20"
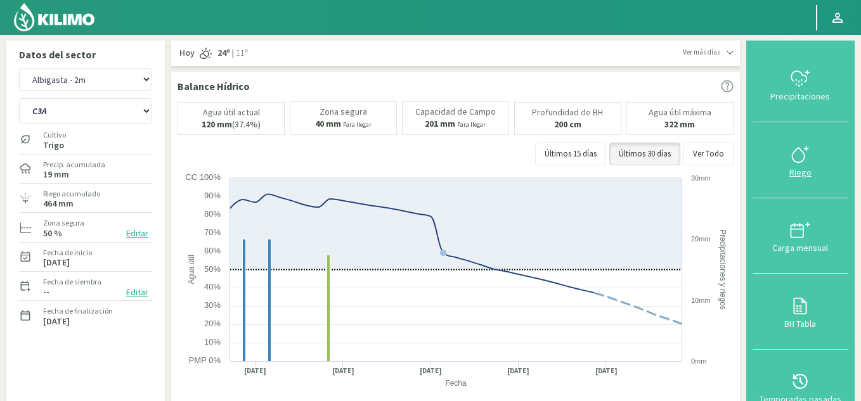
click at [804, 174] on div "Riego" at bounding box center [800, 172] width 88 height 9
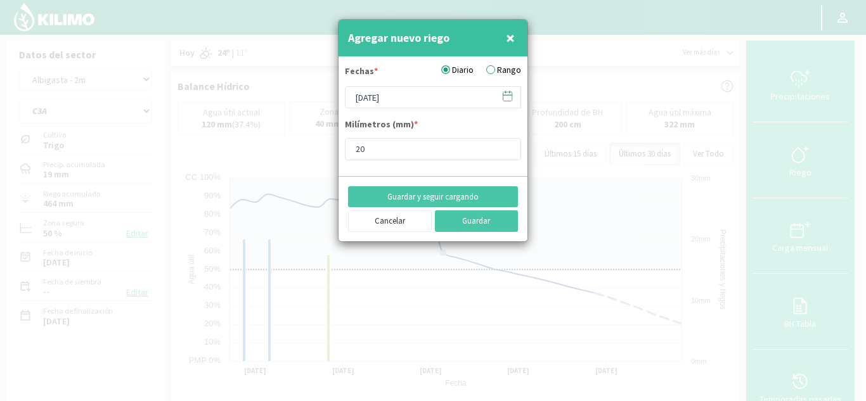
click at [504, 95] on icon at bounding box center [507, 95] width 9 height 0
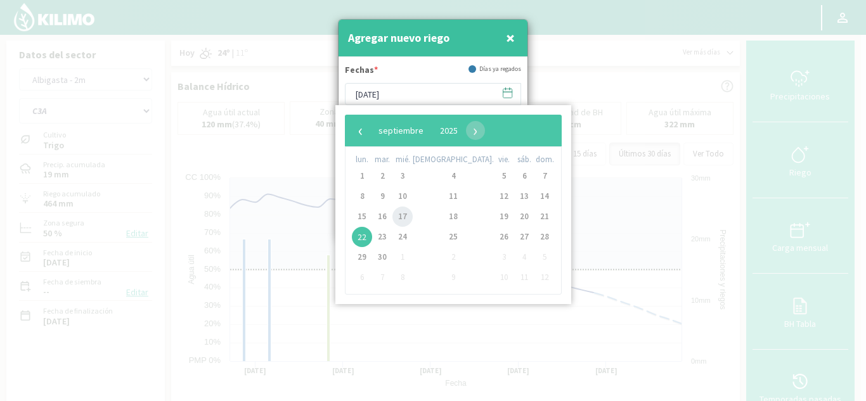
click at [412, 217] on span "17" at bounding box center [402, 217] width 20 height 20
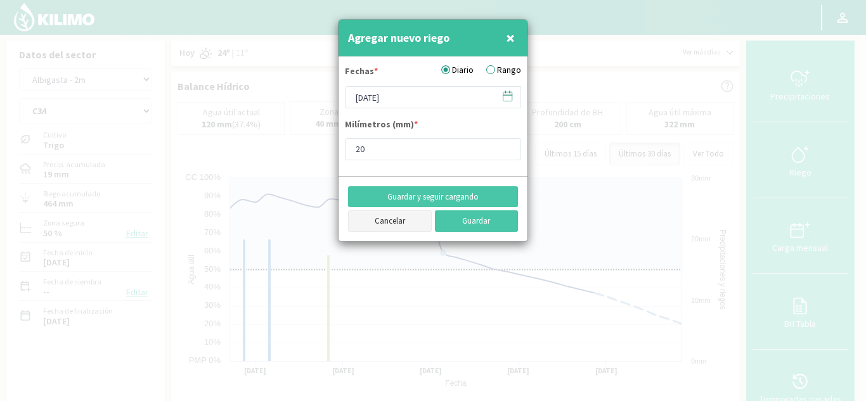
click at [392, 228] on button "Cancelar" at bounding box center [390, 221] width 84 height 22
type input "[DATE]"
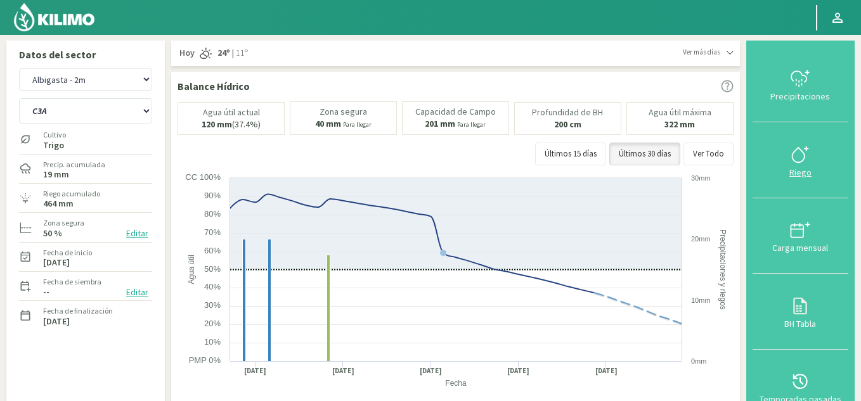
click at [802, 174] on div "Riego" at bounding box center [800, 172] width 88 height 9
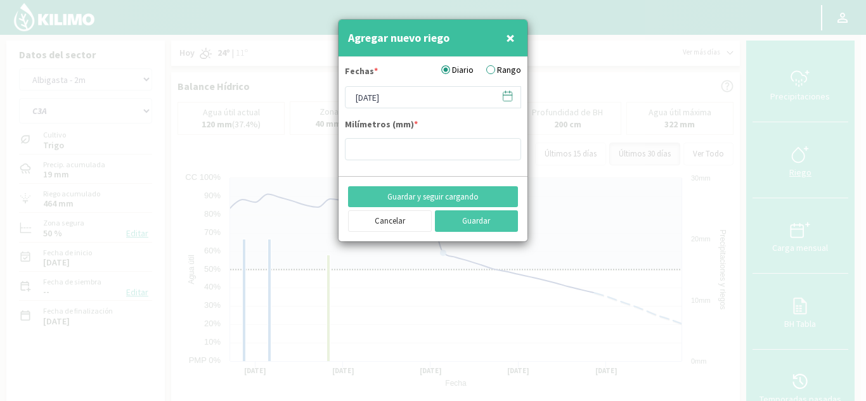
type input "20"
click at [506, 96] on icon at bounding box center [507, 96] width 12 height 12
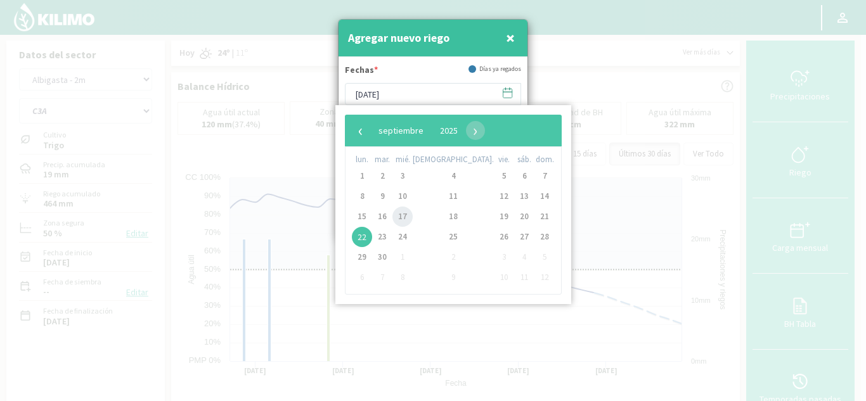
click at [409, 221] on span "17" at bounding box center [402, 217] width 20 height 20
type input "[DATE]"
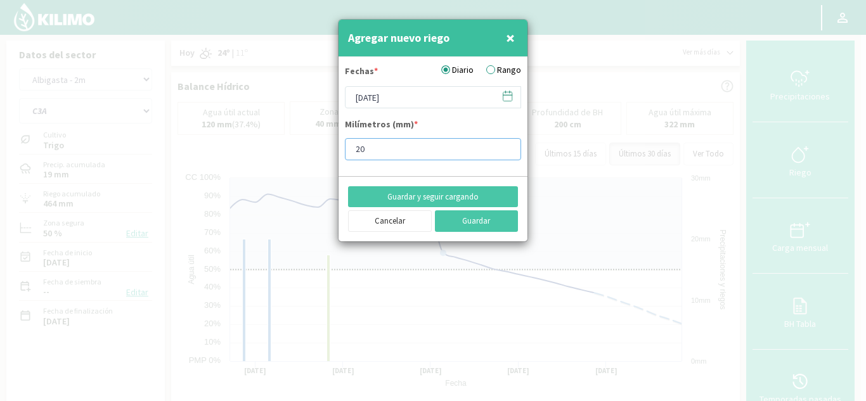
click at [378, 145] on input "20" at bounding box center [433, 149] width 176 height 22
type input "2"
type input "20"
click at [454, 220] on button "Guardar" at bounding box center [477, 221] width 84 height 22
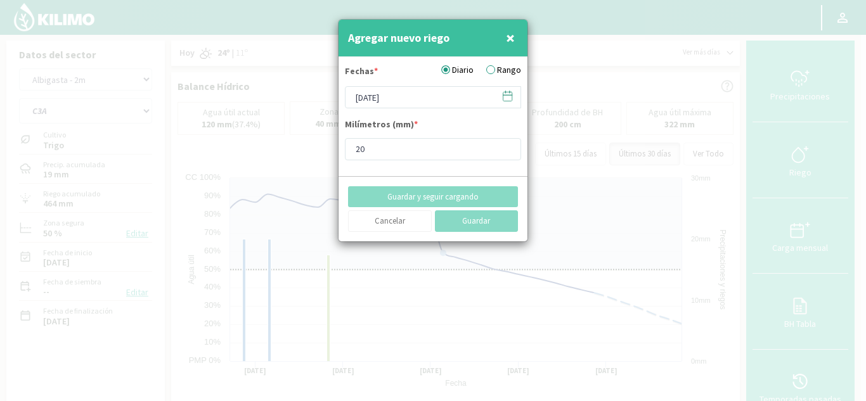
type input "[DATE]"
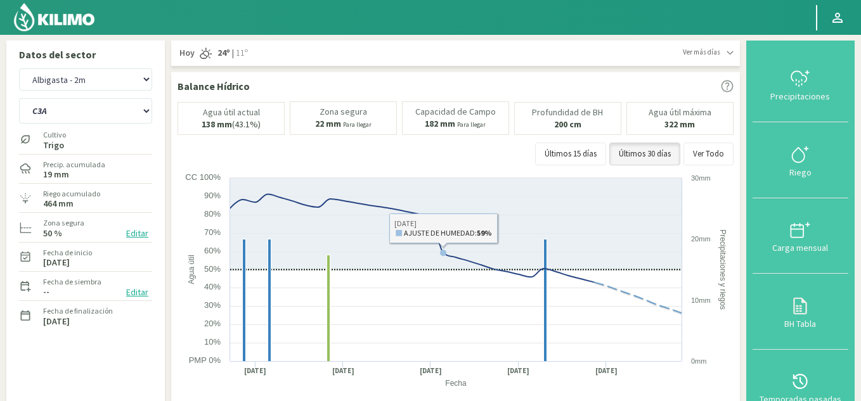
click at [459, 165] on div "Últimos 15 días Últimos 30 días Ver Todo" at bounding box center [455, 154] width 556 height 23
click at [86, 76] on select "Albigasta - 1m Albigasta - 2m" at bounding box center [85, 79] width 133 height 22
click at [192, 141] on div "Agua útil actual 138 mm (43.1%) [PERSON_NAME] 22 mm Para llegar Capacidad [PERS…" at bounding box center [455, 136] width 556 height 70
click at [802, 168] on div "Riego" at bounding box center [800, 172] width 88 height 9
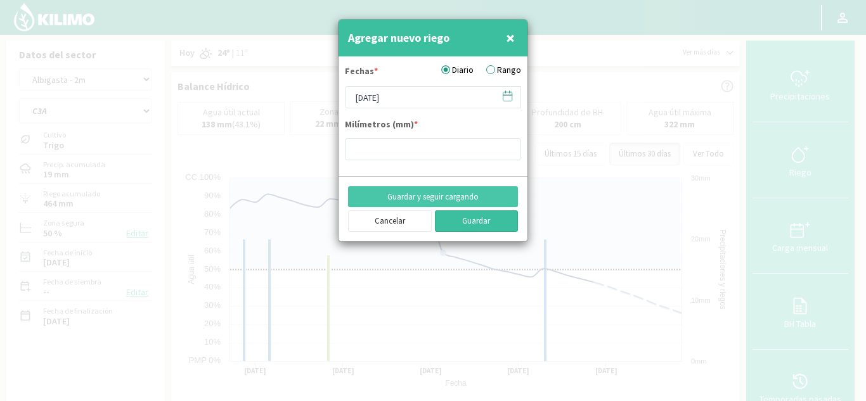
type input "20"
click at [510, 97] on icon at bounding box center [507, 96] width 12 height 12
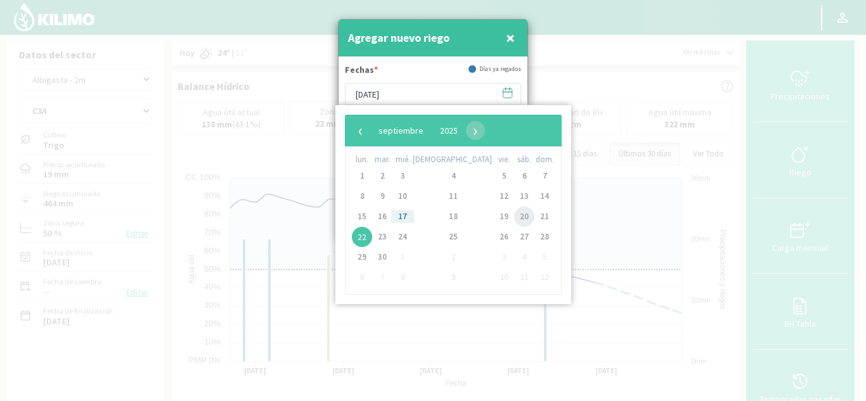
click at [514, 214] on span "20" at bounding box center [524, 217] width 20 height 20
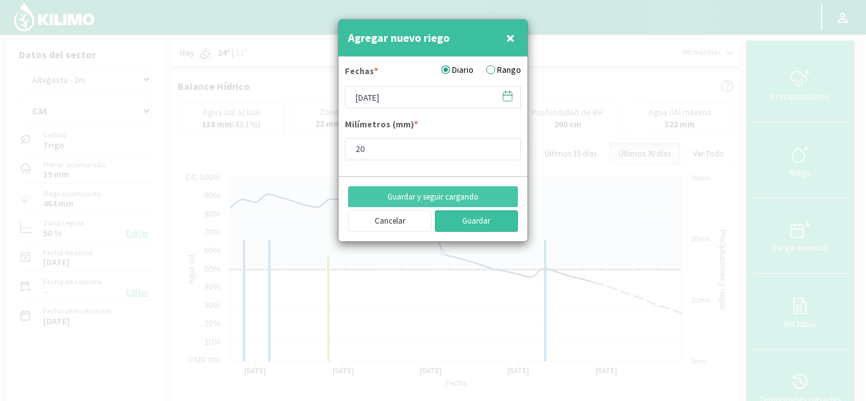
click at [475, 219] on button "Guardar" at bounding box center [477, 221] width 84 height 22
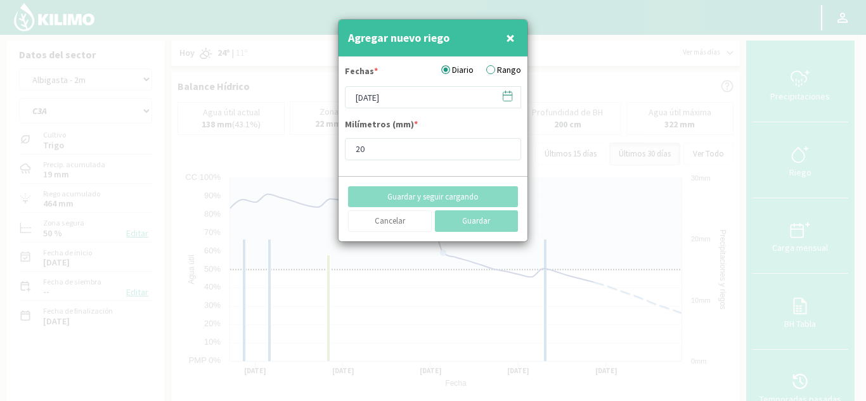
type input "[DATE]"
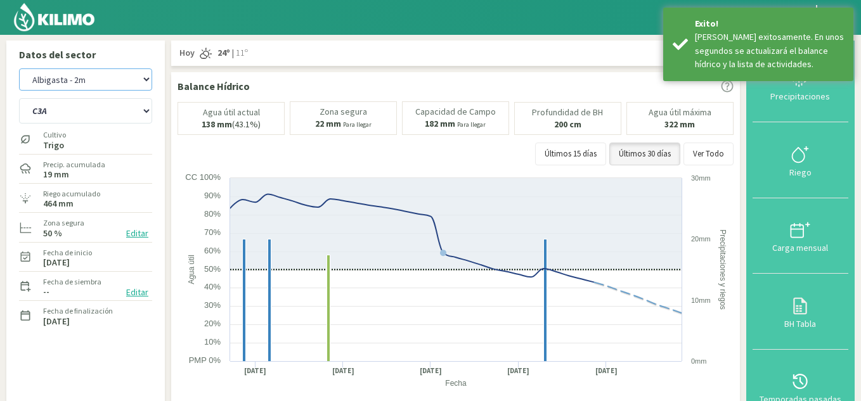
click at [89, 80] on select "Albigasta - 1m Albigasta - 2m" at bounding box center [85, 79] width 133 height 22
click at [19, 68] on select "Albigasta - 1m Albigasta - 2m" at bounding box center [85, 79] width 133 height 22
click at [68, 105] on select "C1 SUR C2A C2 SUR C3A C4A" at bounding box center [85, 110] width 133 height 25
select select "10: Object"
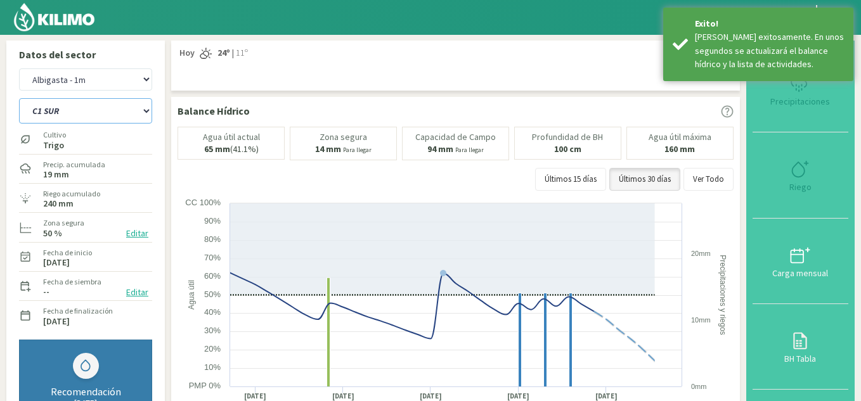
select select "28: Object"
click at [19, 98] on select "C1 SUR C2A C2 SUR C3A C4A" at bounding box center [85, 110] width 133 height 25
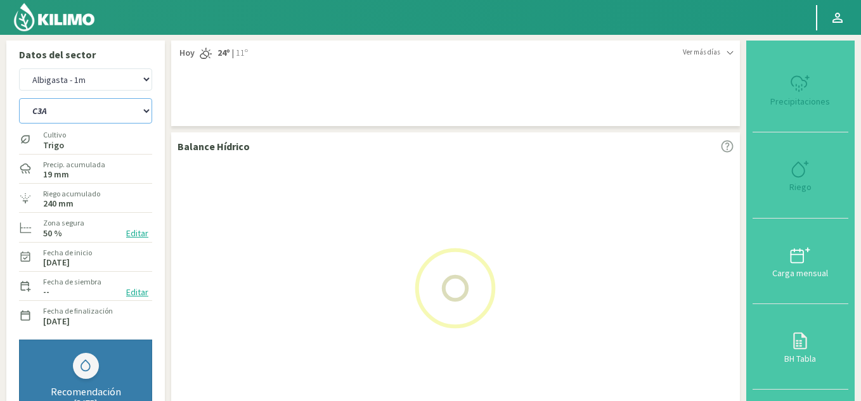
select select "12: Object"
select select "33: Object"
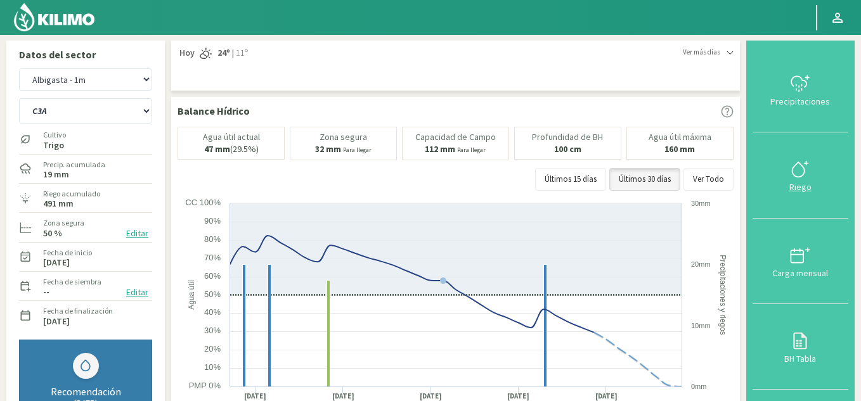
click at [804, 186] on div "Riego" at bounding box center [800, 187] width 88 height 9
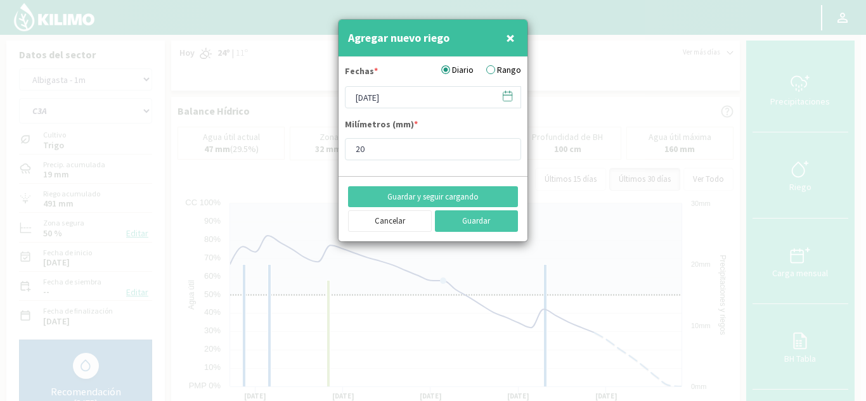
click at [506, 99] on icon at bounding box center [507, 96] width 12 height 12
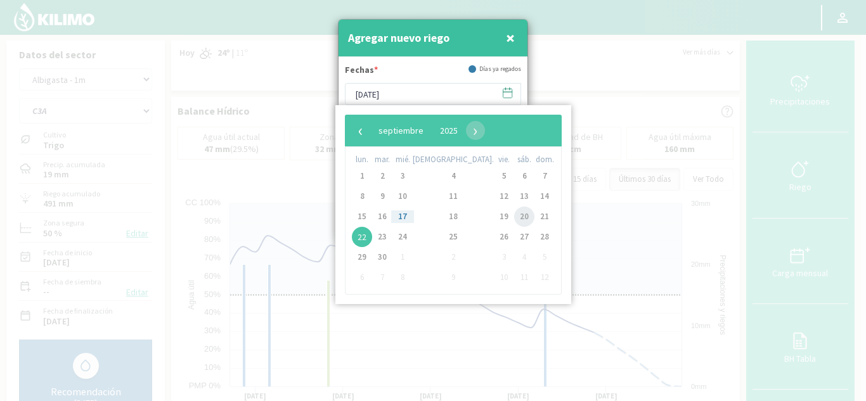
click at [514, 216] on span "20" at bounding box center [524, 217] width 20 height 20
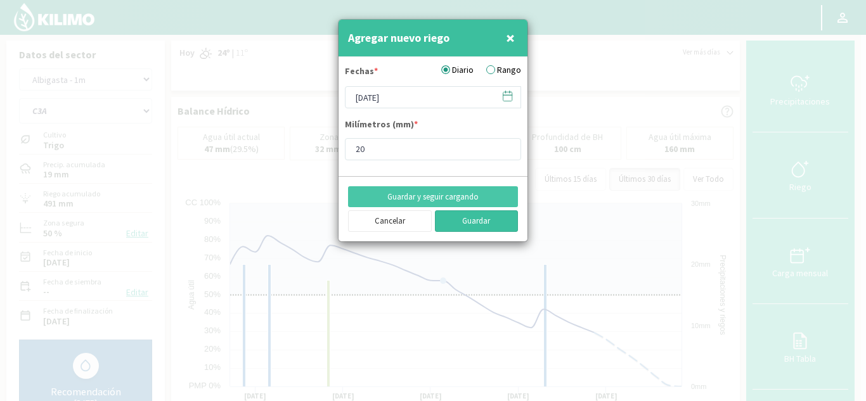
click at [463, 218] on button "Guardar" at bounding box center [477, 221] width 84 height 22
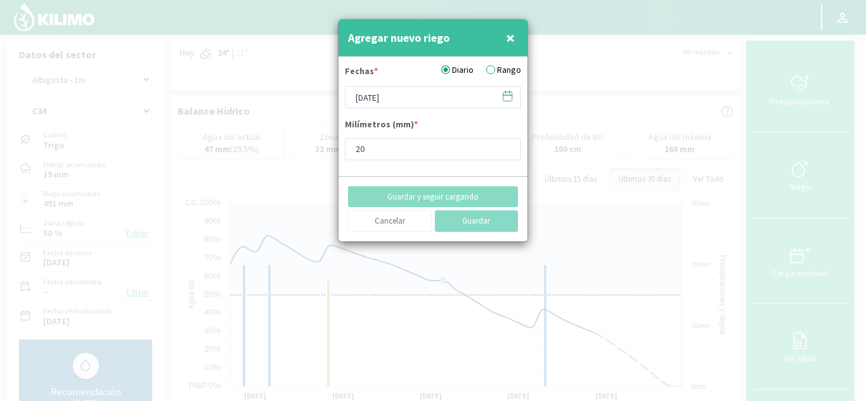
type input "[DATE]"
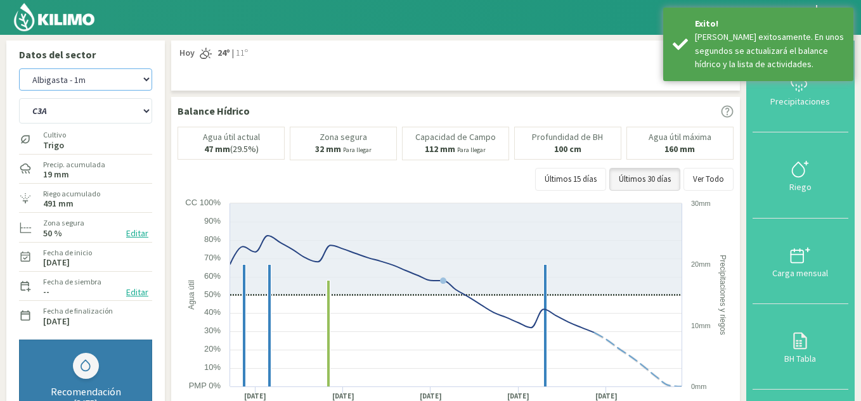
click at [87, 82] on select "Albigasta - 1m Albigasta - 2m" at bounding box center [85, 79] width 133 height 22
click at [134, 139] on div "Cultivo [PERSON_NAME]" at bounding box center [85, 138] width 133 height 27
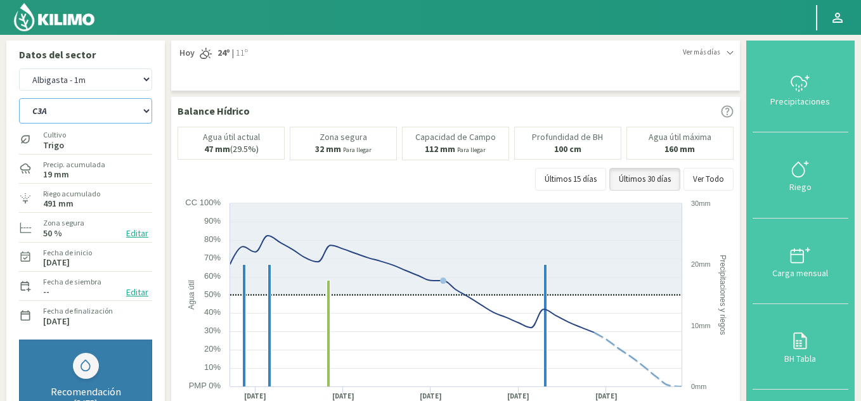
click at [109, 116] on select "C1 SUR C2A C2 SUR C3A C4A" at bounding box center [85, 110] width 133 height 25
select select "34: Object"
click at [19, 98] on select "C1 SUR C2A C2 SUR C3A C4A" at bounding box center [85, 110] width 133 height 25
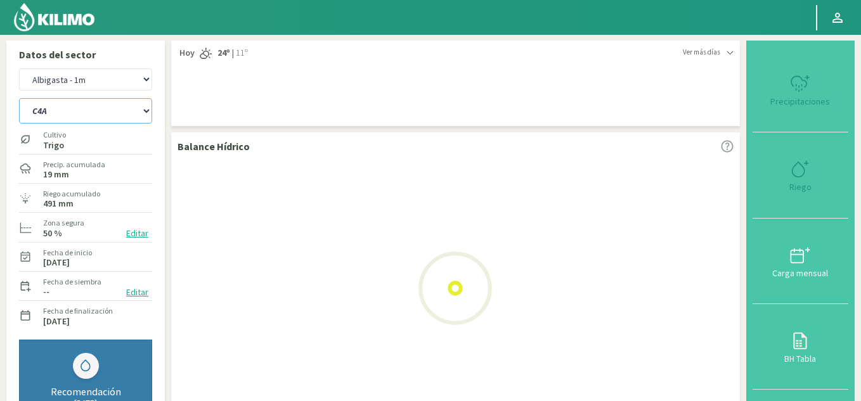
select select "14: Object"
select select "39: Object"
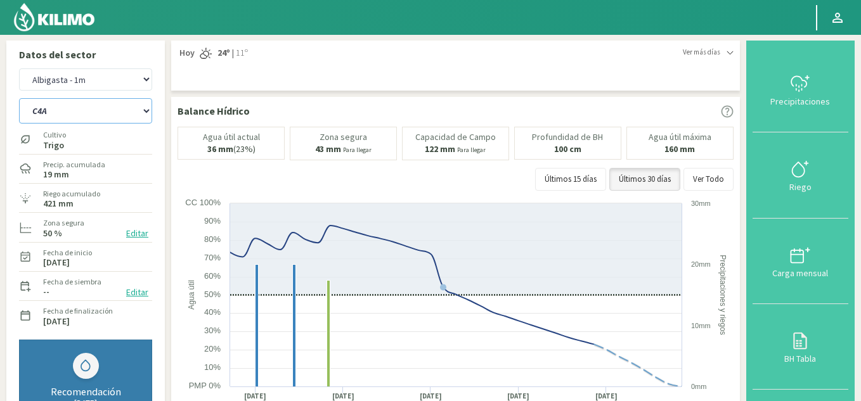
click at [66, 116] on select "C1 SUR C2A C2 SUR C3A C4A" at bounding box center [85, 110] width 133 height 25
click at [19, 98] on select "C1 SUR C2A C2 SUR C3A C4A" at bounding box center [85, 110] width 133 height 25
click at [810, 178] on icon at bounding box center [800, 169] width 20 height 20
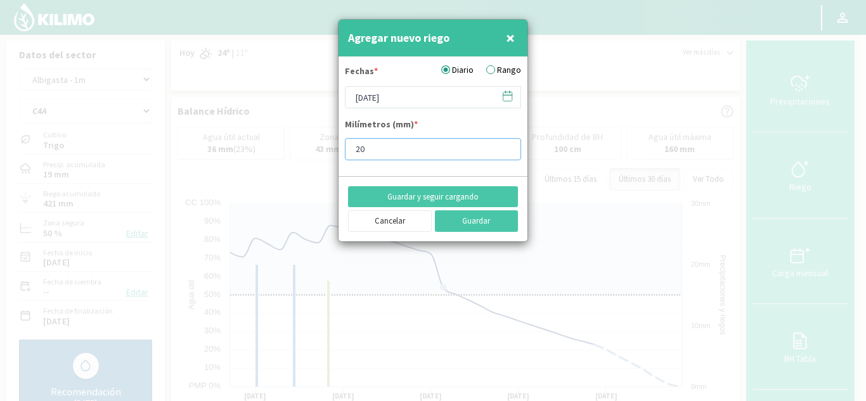
drag, startPoint x: 437, startPoint y: 145, endPoint x: 243, endPoint y: 138, distance: 194.1
click at [243, 138] on div "Agregar nuevo riego × Fechas * Diario Rango [DATE] Milímetros (mm) * 20 Guardar…" at bounding box center [433, 200] width 866 height 401
click at [506, 94] on icon at bounding box center [507, 96] width 12 height 12
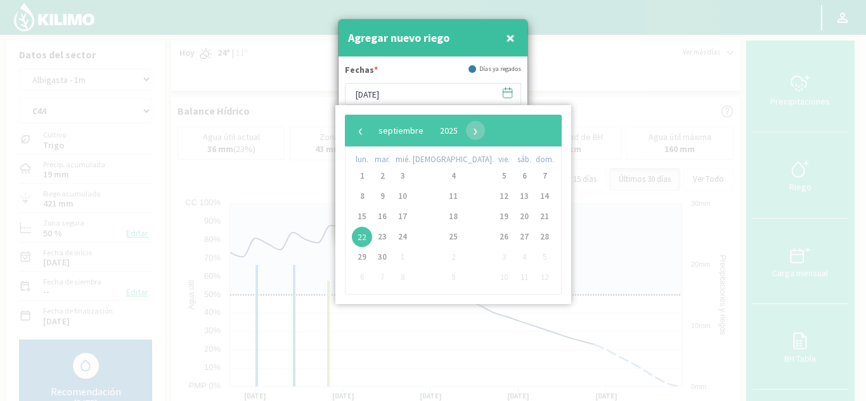
click at [506, 94] on icon at bounding box center [507, 93] width 12 height 12
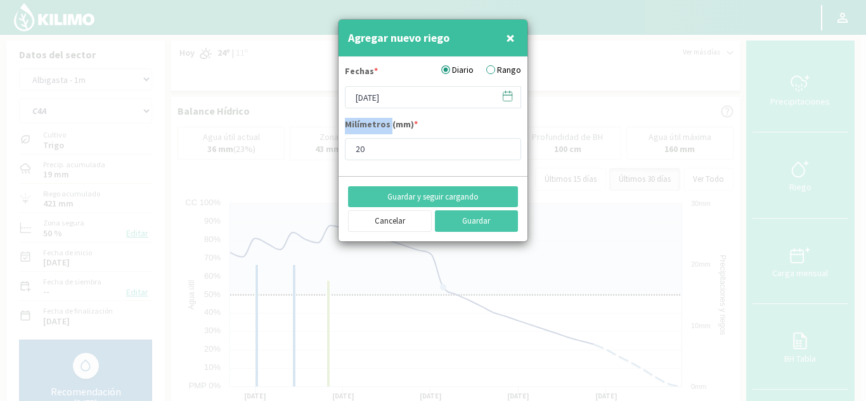
click at [506, 94] on icon at bounding box center [507, 96] width 12 height 12
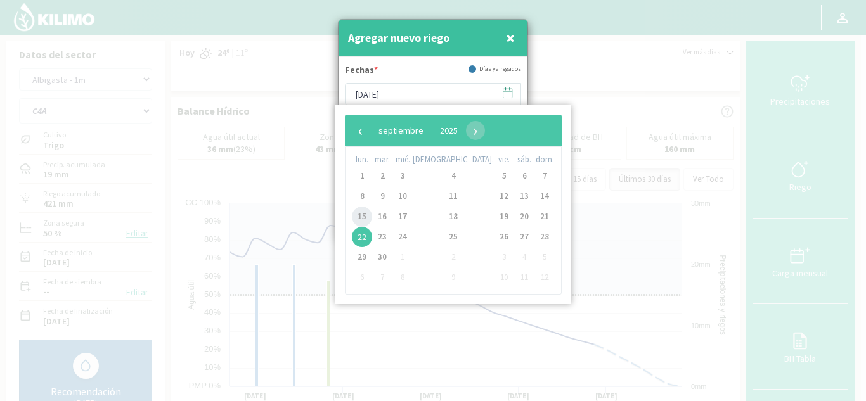
click at [368, 219] on span "15" at bounding box center [362, 217] width 20 height 20
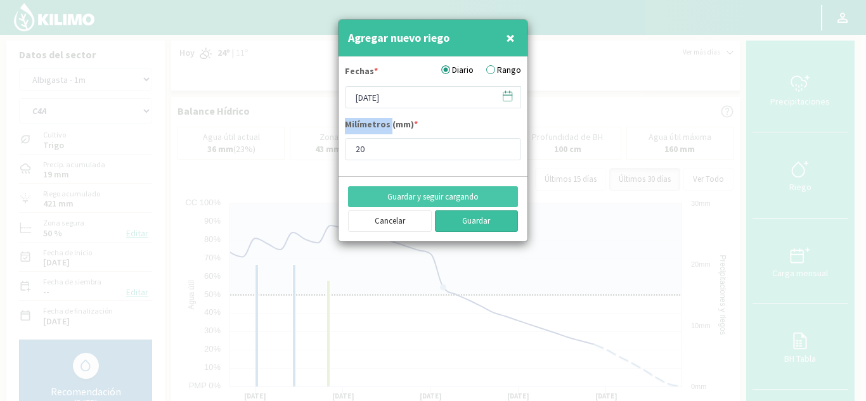
click at [476, 217] on button "Guardar" at bounding box center [477, 221] width 84 height 22
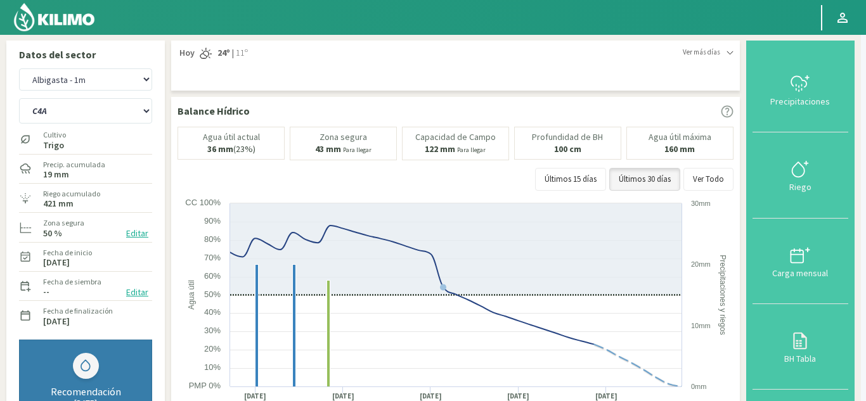
type input "[DATE]"
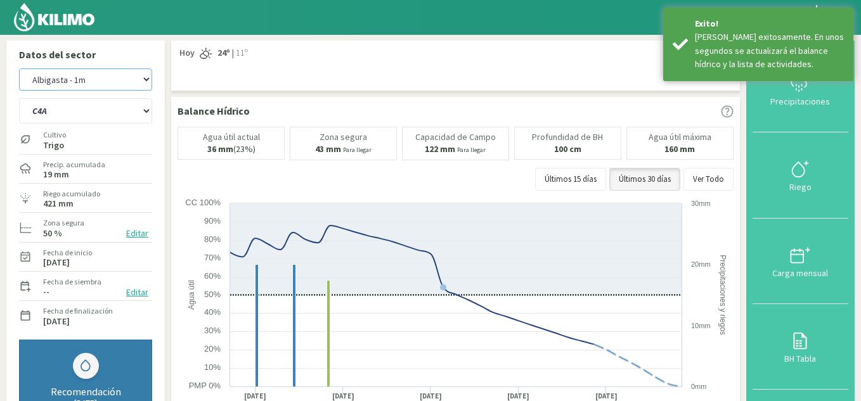
click at [121, 77] on select "Albigasta - 1m Albigasta - 2m" at bounding box center [85, 79] width 133 height 22
click at [19, 68] on select "Albigasta - 1m Albigasta - 2m" at bounding box center [85, 79] width 133 height 22
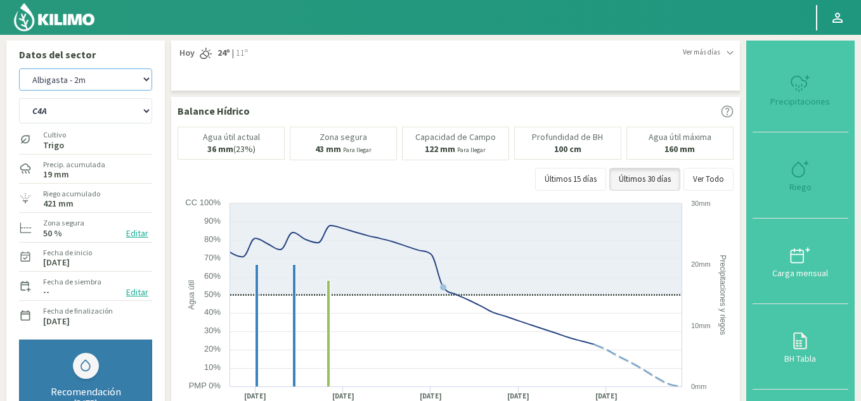
select select "17: Object"
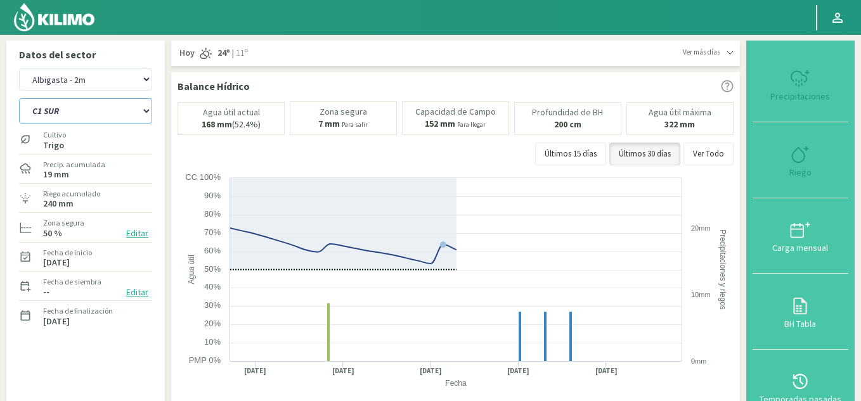
click at [107, 111] on select "C1 SUR C2A C2 SUR C3A C4A" at bounding box center [85, 110] width 133 height 25
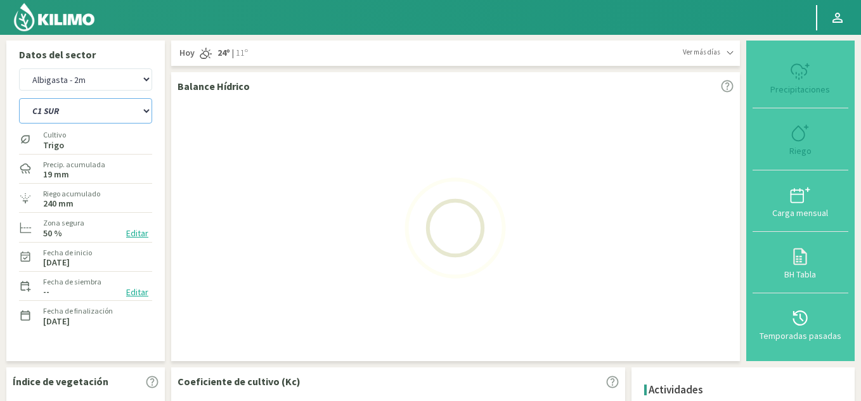
select select "44: Object"
click at [19, 98] on select "C1 SUR C2A C2 SUR C3A C4A" at bounding box center [85, 110] width 133 height 25
select select "19: Object"
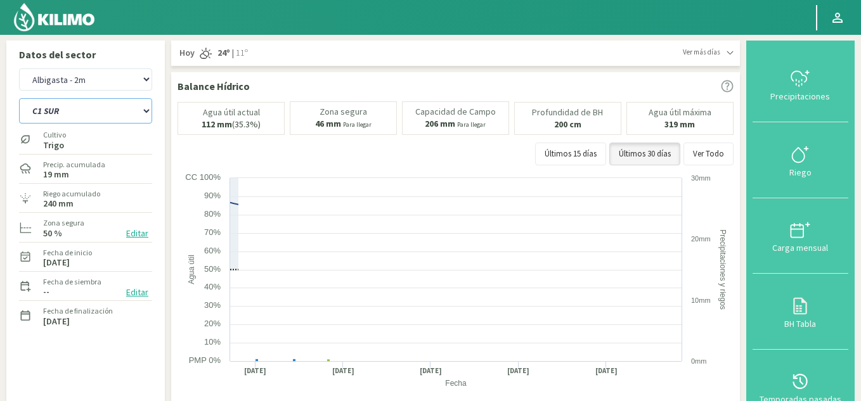
select select "49: Object"
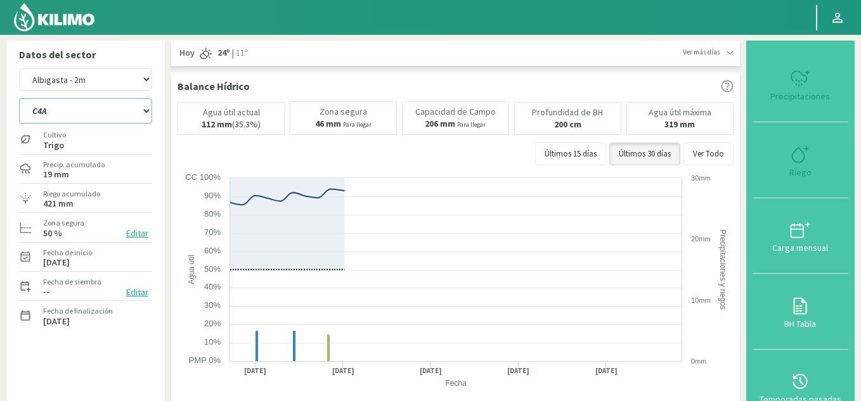
click at [99, 101] on select "C1 SUR C2A C2 SUR C3A C4A" at bounding box center [85, 110] width 133 height 25
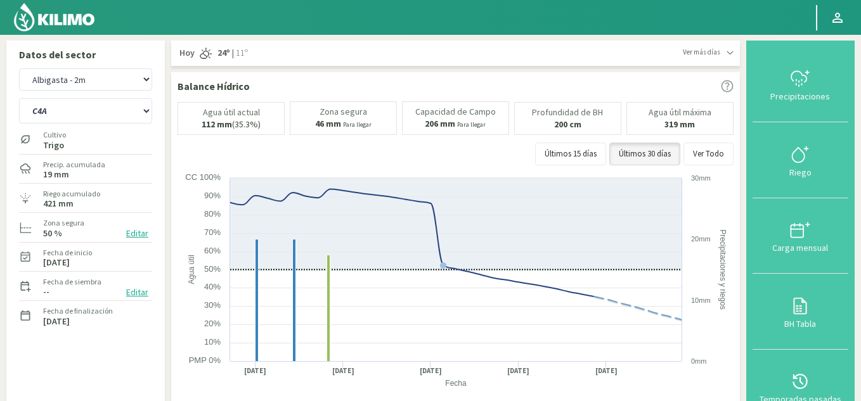
click at [160, 135] on div "Datos del sector Albigasta - 1m Albigasta - 2m C1 SUR C2A C2 SUR C3A C4A Cultiv…" at bounding box center [85, 236] width 158 height 391
click at [797, 175] on div "Riego" at bounding box center [800, 172] width 88 height 9
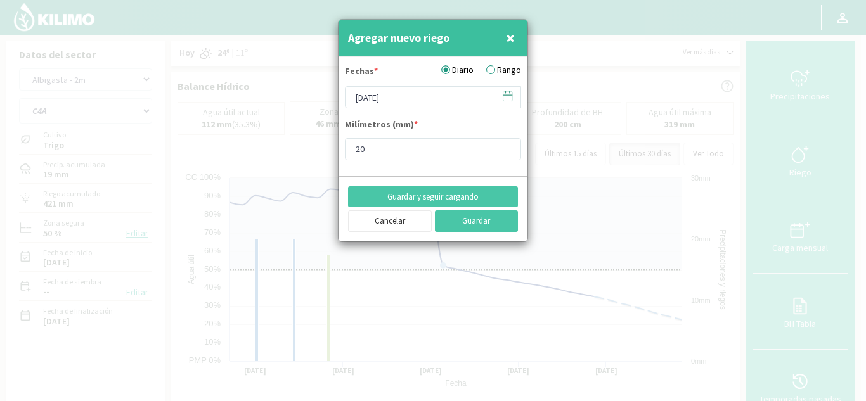
click at [509, 98] on icon at bounding box center [507, 96] width 12 height 12
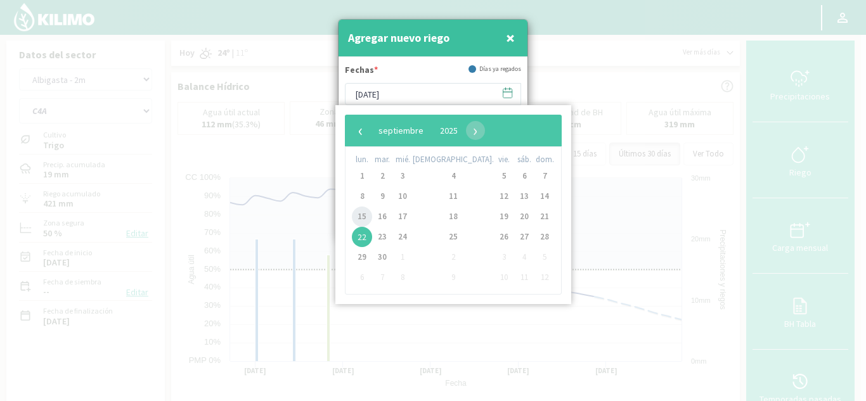
click at [368, 217] on span "15" at bounding box center [362, 217] width 20 height 20
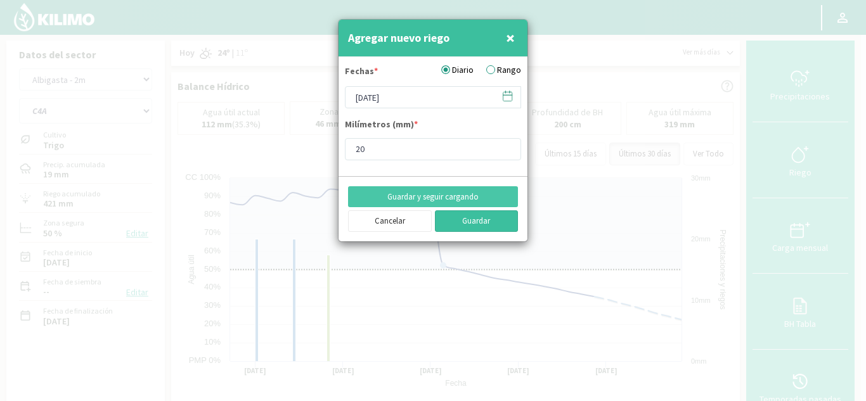
click at [482, 219] on button "Guardar" at bounding box center [477, 221] width 84 height 22
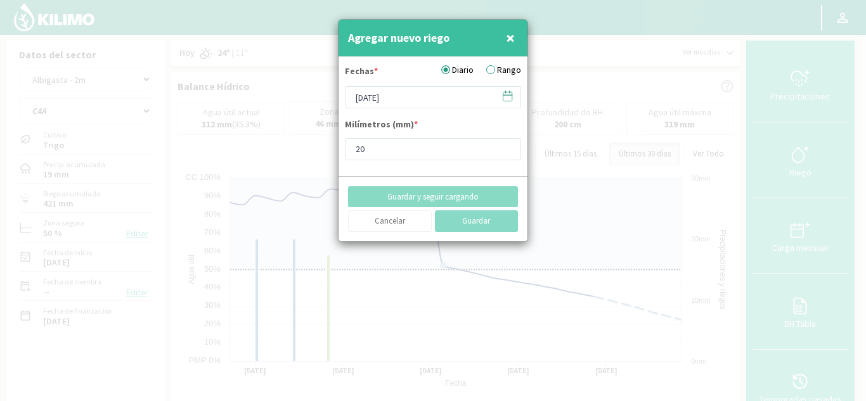
type input "[DATE]"
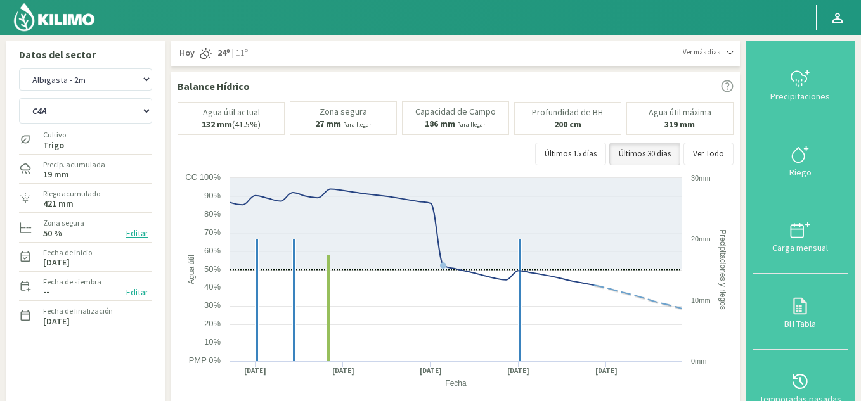
click at [64, 26] on img at bounding box center [54, 17] width 83 height 30
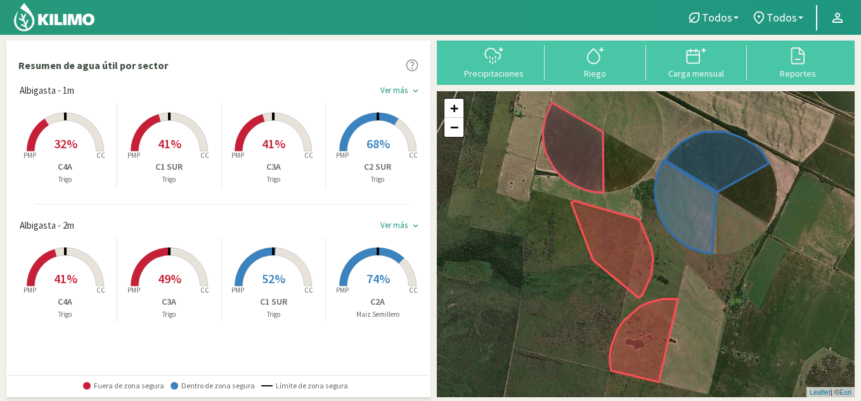
click at [262, 280] on span "52%" at bounding box center [273, 279] width 23 height 16
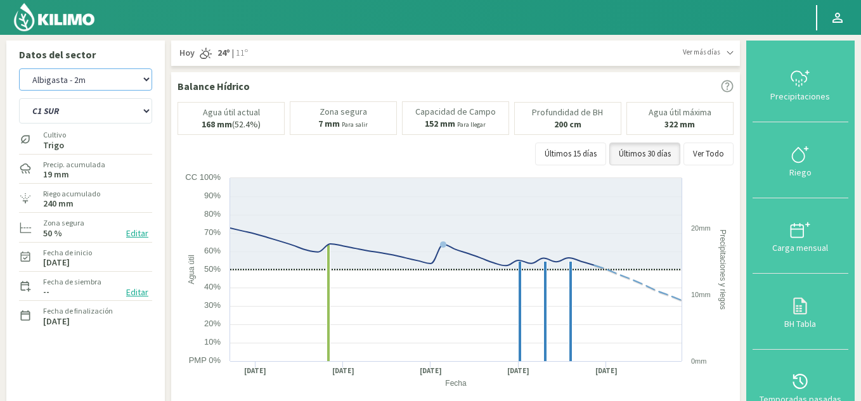
click at [122, 80] on select "Albigasta - 1m Albigasta - 2m" at bounding box center [85, 79] width 133 height 22
click at [19, 68] on select "Albigasta - 1m Albigasta - 2m" at bounding box center [85, 79] width 133 height 22
select select "2: Object"
select select "5: Object"
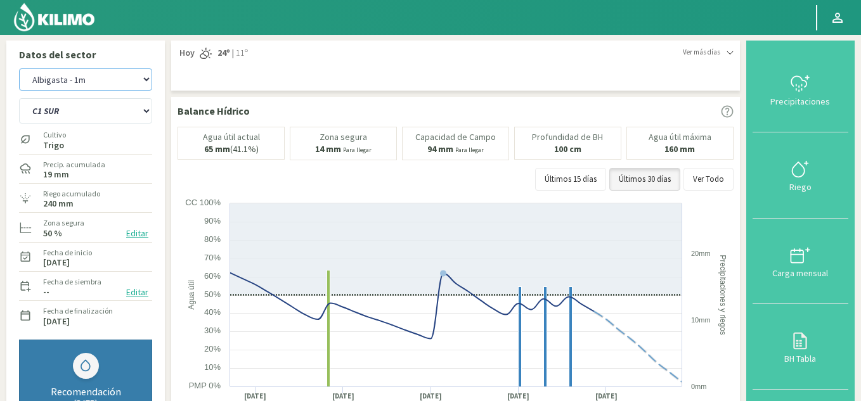
click at [129, 78] on select "Albigasta - 1m Albigasta - 2m" at bounding box center [85, 79] width 133 height 22
click at [19, 68] on select "Albigasta - 1m Albigasta - 2m" at bounding box center [85, 79] width 133 height 22
select select "5: Object"
select select "10: Object"
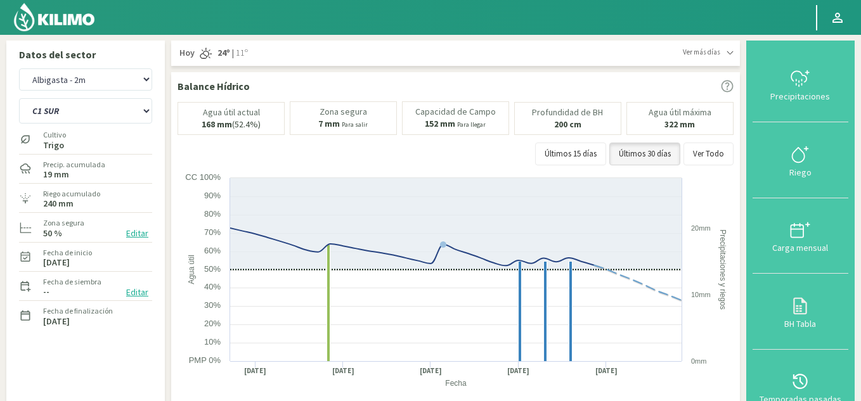
click at [163, 130] on div "Datos del sector Albigasta - 1m Albigasta - 2m C1 SUR C2A C2 SUR C3A C4A Cultiv…" at bounding box center [85, 236] width 158 height 391
click at [58, 17] on img at bounding box center [54, 17] width 83 height 30
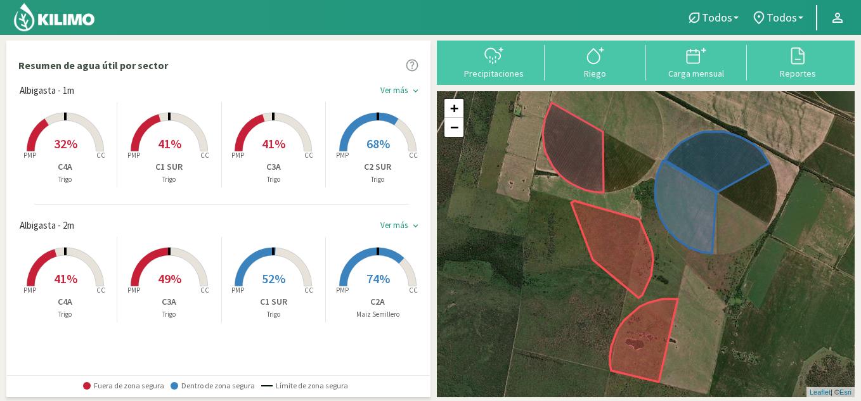
click at [67, 153] on rect at bounding box center [65, 152] width 101 height 101
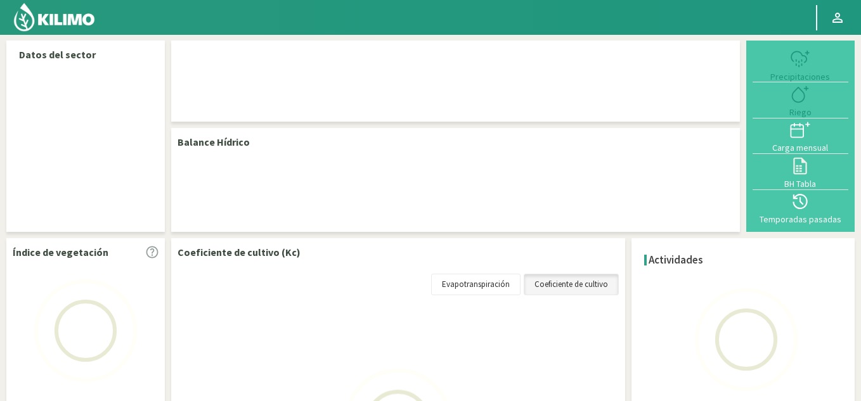
select select "4: Object"
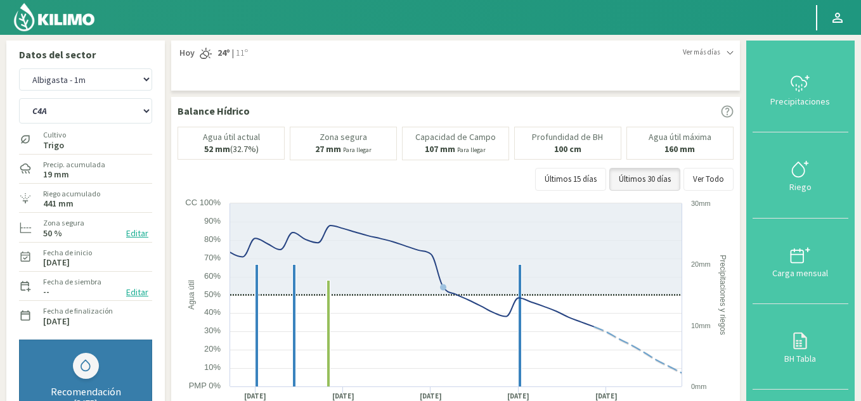
click at [76, 23] on img at bounding box center [54, 17] width 83 height 30
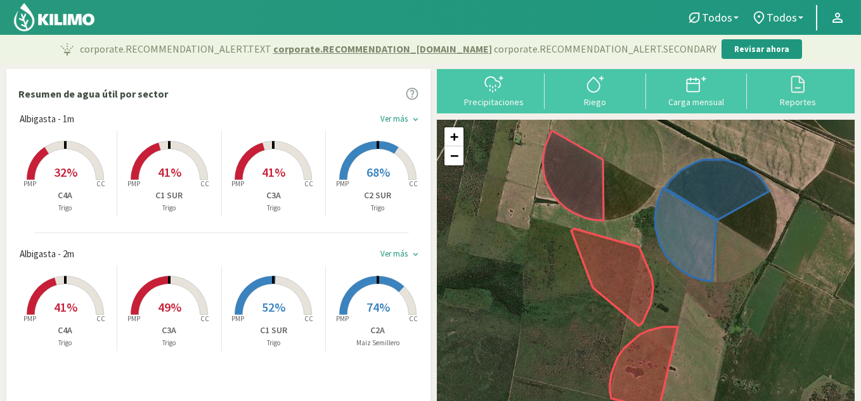
click at [399, 247] on div "Ver más keyboard_arrow_down" at bounding box center [401, 255] width 43 height 16
click at [401, 118] on div "Ver más" at bounding box center [393, 119] width 27 height 10
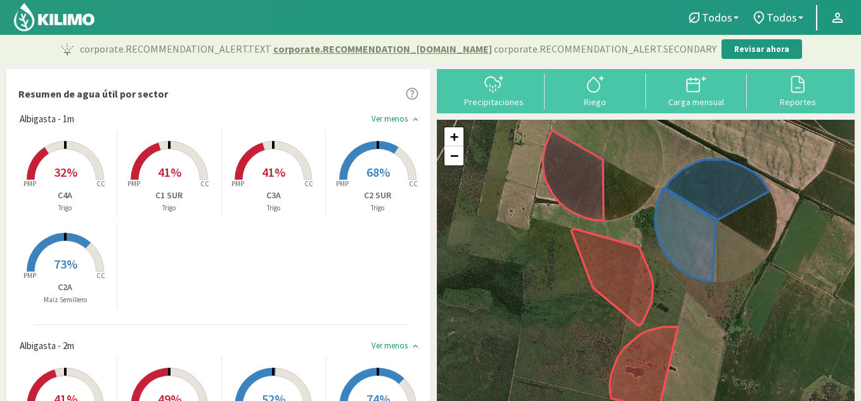
click at [281, 167] on span "41%" at bounding box center [273, 172] width 23 height 16
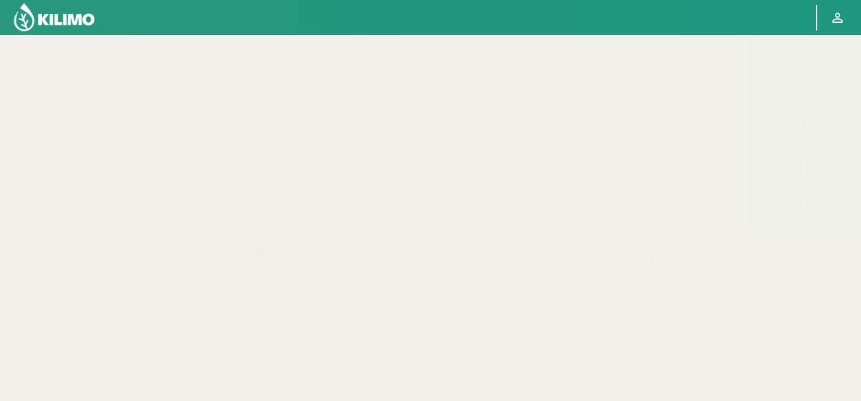
select select "3: Object"
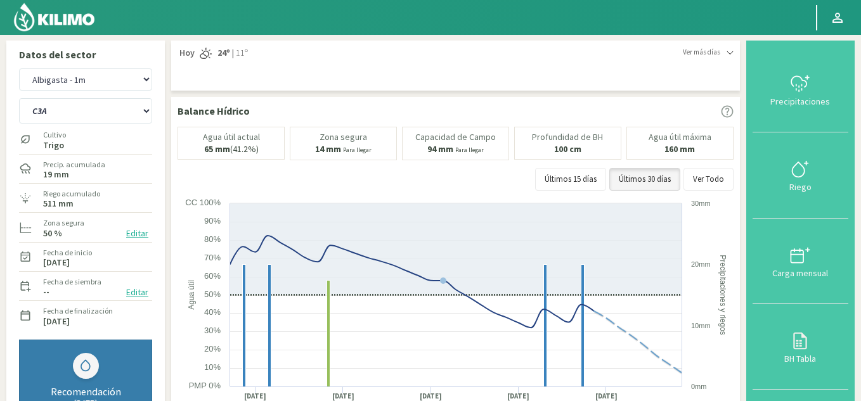
click at [62, 25] on img at bounding box center [54, 17] width 83 height 30
